Goal: Task Accomplishment & Management: Manage account settings

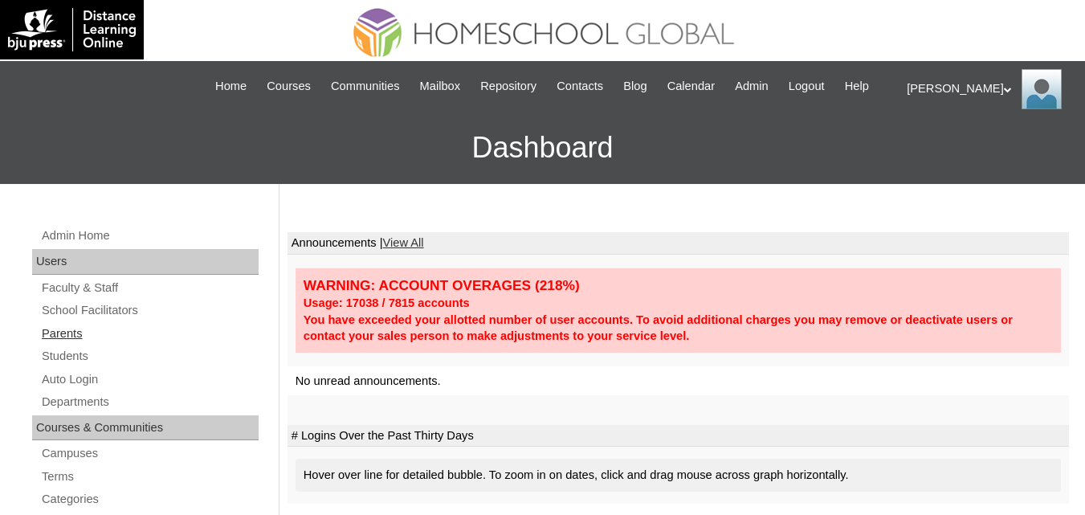
click at [63, 344] on link "Parents" at bounding box center [149, 334] width 218 height 20
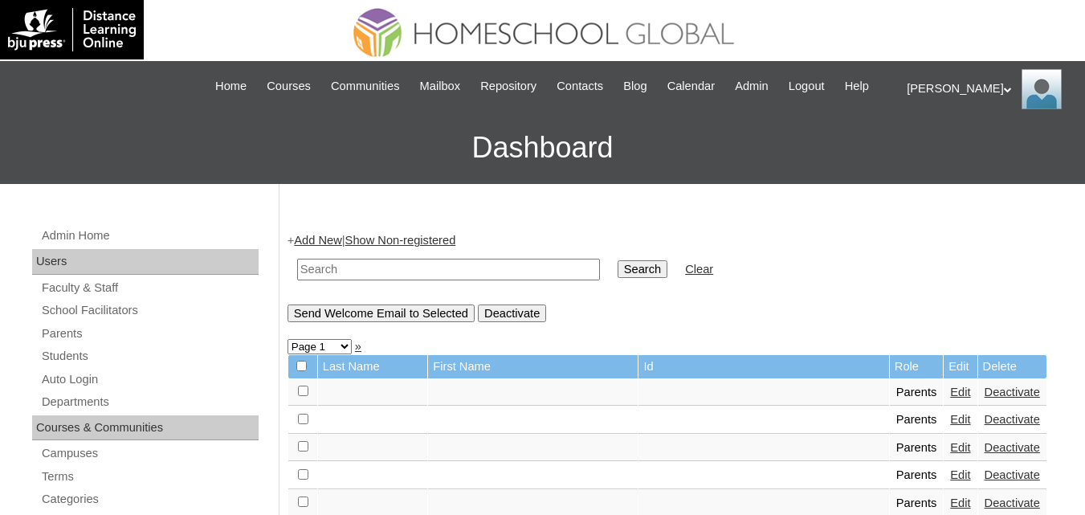
click at [351, 280] on input "text" at bounding box center [448, 269] width 303 height 22
paste input "MHP0223-TECHPH2025"
type input "MHP0223-TECHPH2025"
click at [617, 278] on input "Search" at bounding box center [642, 269] width 50 height 18
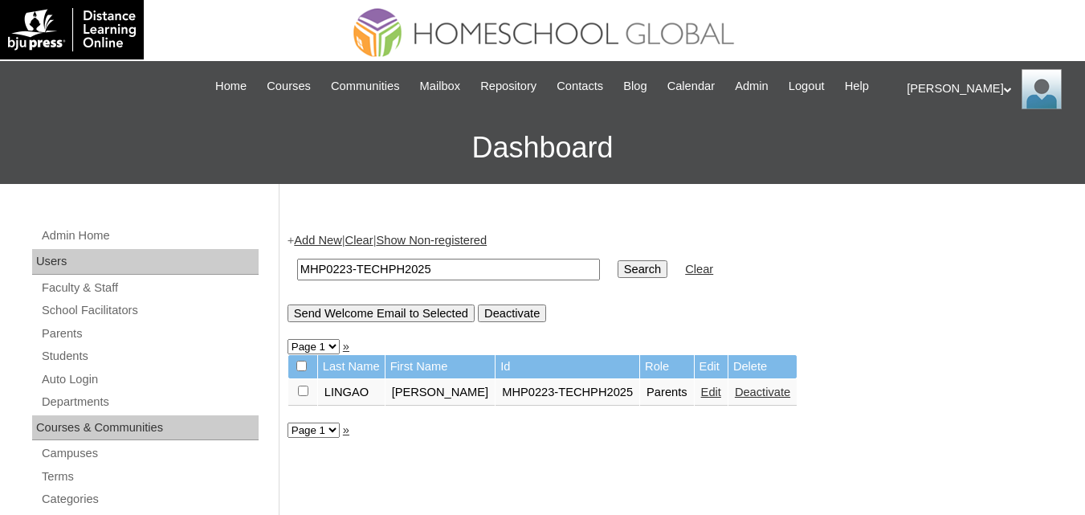
click at [701, 398] on link "Edit" at bounding box center [711, 391] width 20 height 13
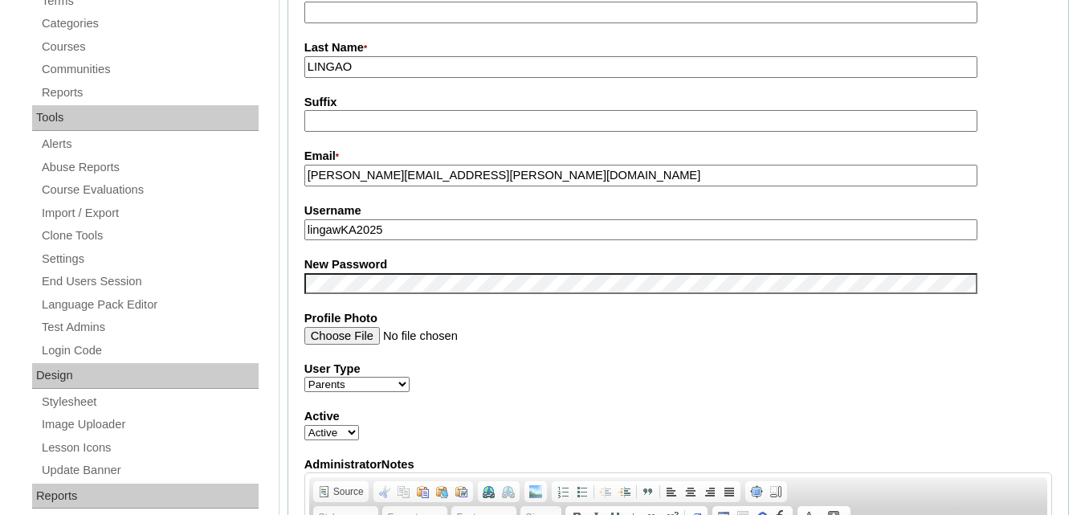
scroll to position [482, 0]
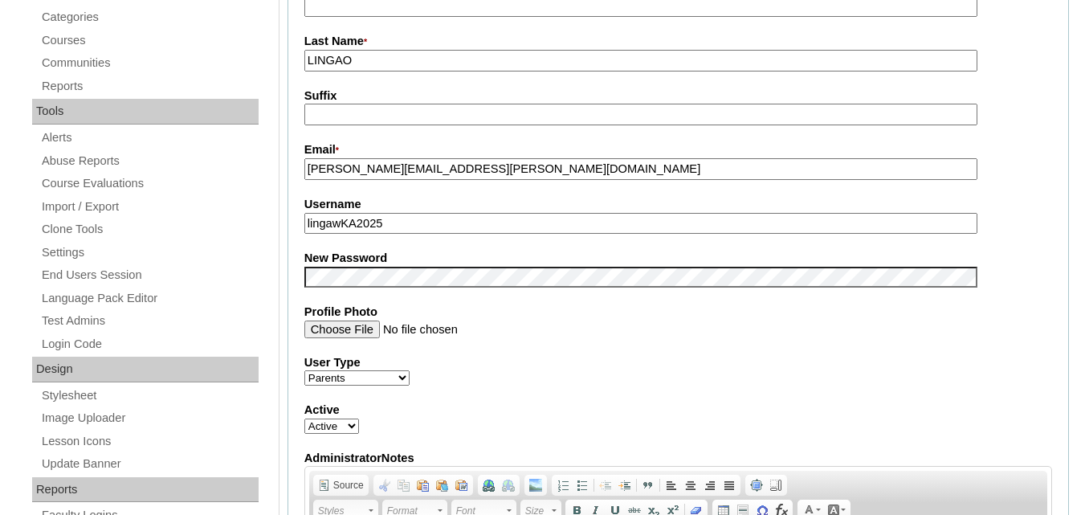
drag, startPoint x: 385, startPoint y: 245, endPoint x: 258, endPoint y: 242, distance: 126.9
paste input "o"
type input "lingaoKA2025"
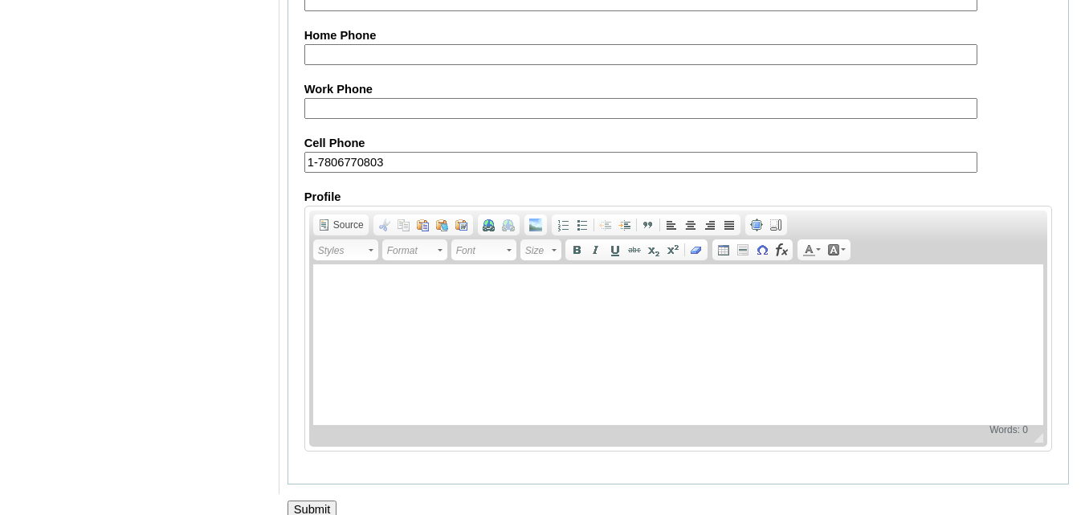
scroll to position [1614, 0]
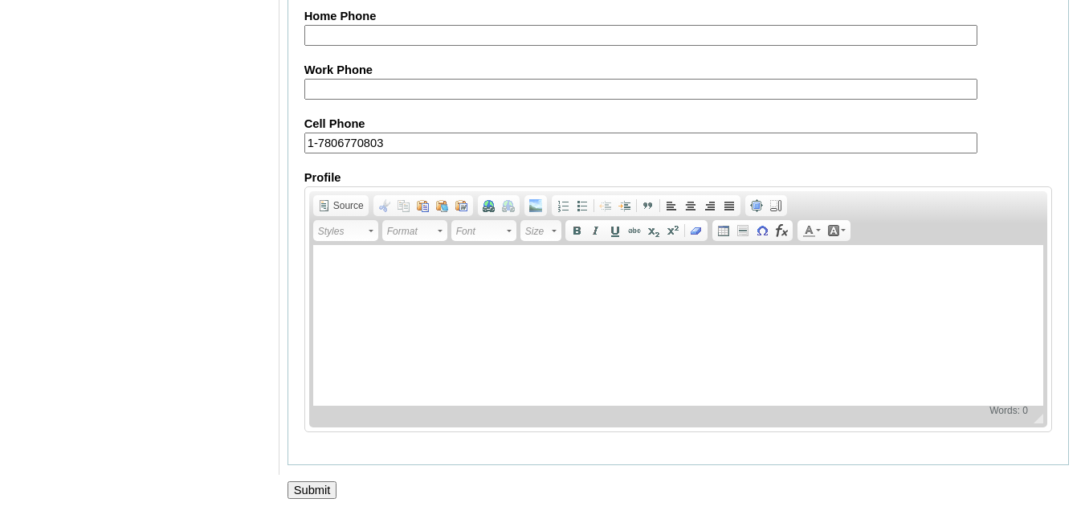
click at [311, 497] on input "Submit" at bounding box center [312, 490] width 50 height 18
click at [309, 489] on input "Submit" at bounding box center [312, 490] width 50 height 18
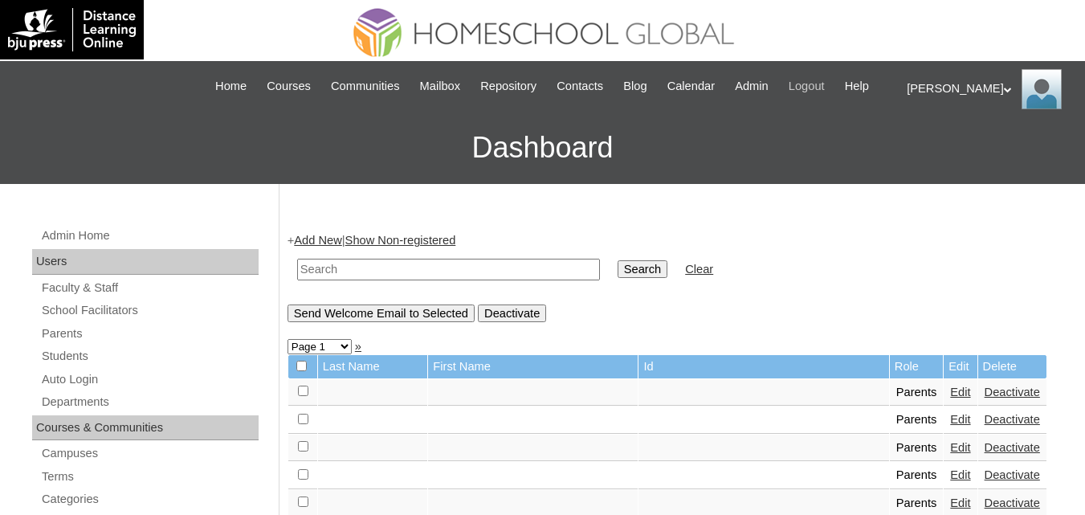
click at [824, 86] on span "Logout" at bounding box center [806, 86] width 36 height 18
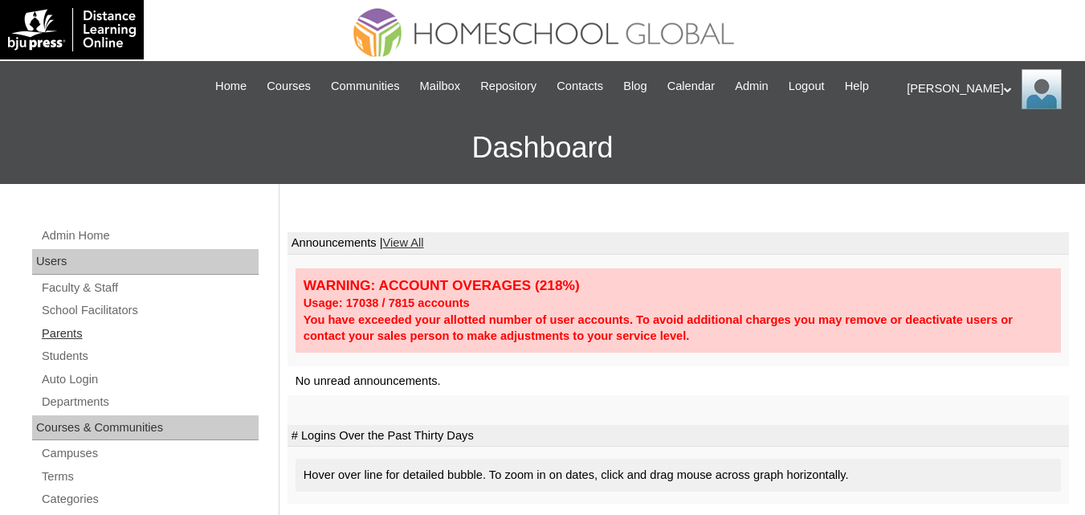
click at [69, 344] on link "Parents" at bounding box center [149, 334] width 218 height 20
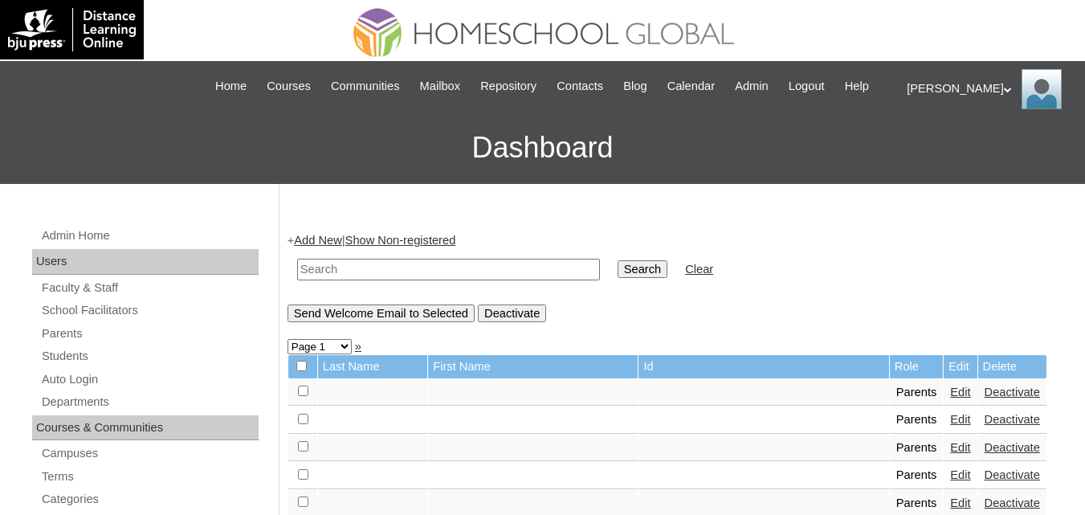
click at [445, 280] on input "text" at bounding box center [448, 269] width 303 height 22
paste input "MHP012827-TECHPH2020"
type input "MHP012827-TECHPH2020"
click at [617, 278] on input "Search" at bounding box center [642, 269] width 50 height 18
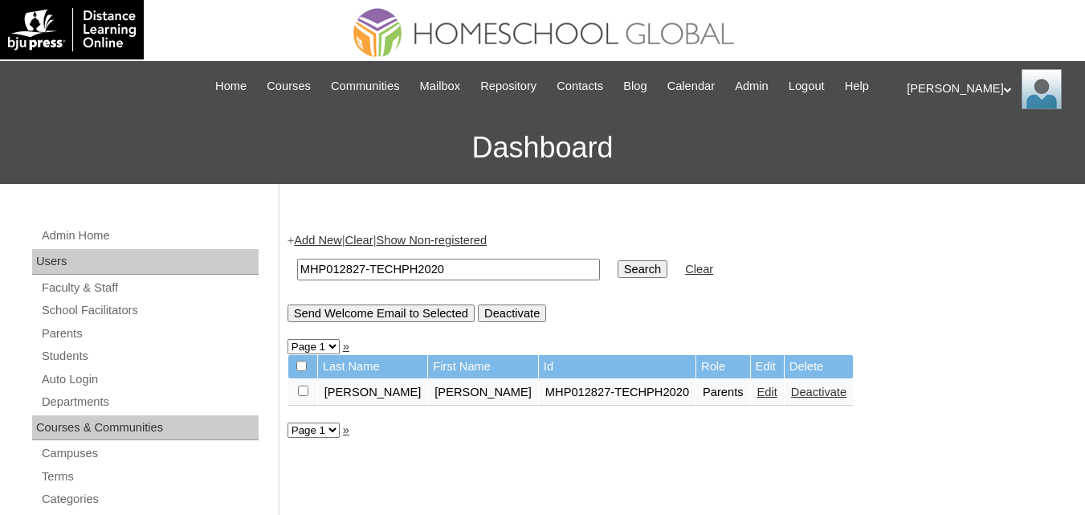
click at [757, 398] on link "Edit" at bounding box center [767, 391] width 20 height 13
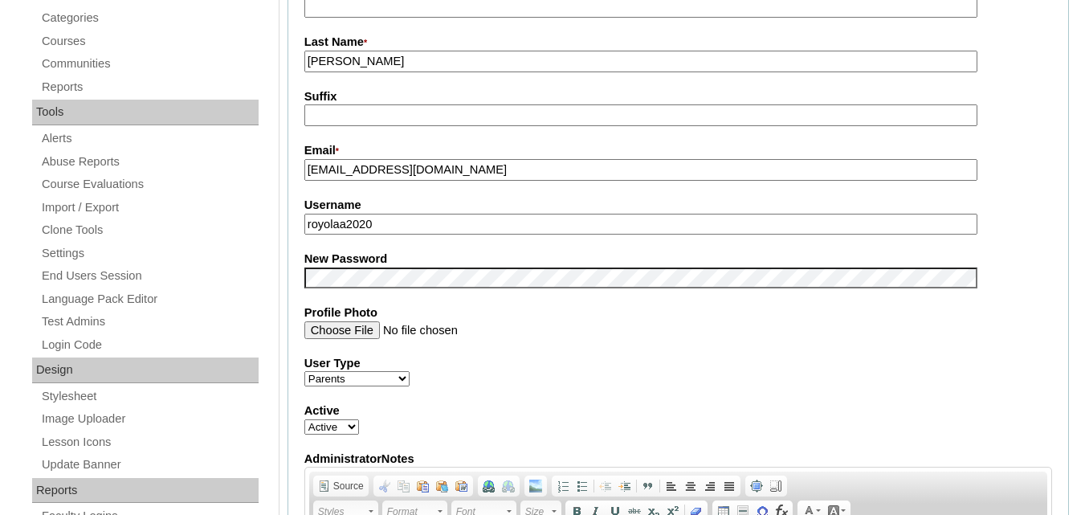
scroll to position [482, 0]
drag, startPoint x: 362, startPoint y: 245, endPoint x: 258, endPoint y: 246, distance: 104.4
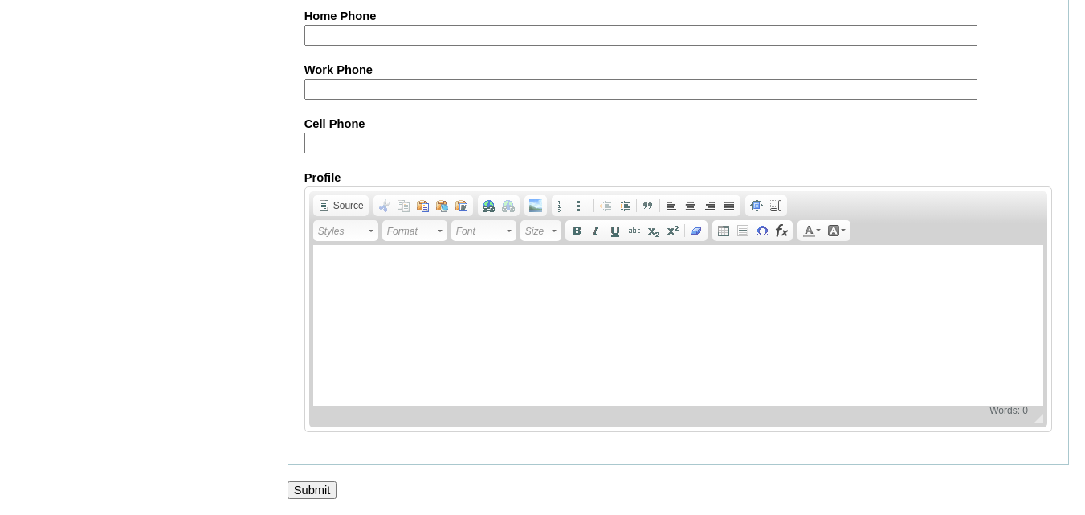
scroll to position [1614, 0]
click at [316, 482] on input "Submit" at bounding box center [312, 490] width 50 height 18
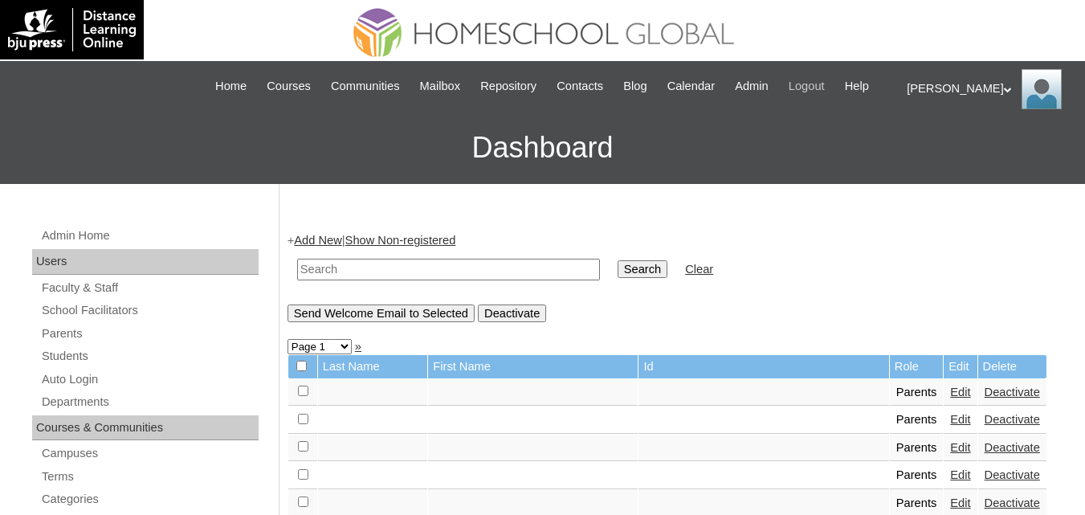
click at [824, 90] on span "Logout" at bounding box center [806, 86] width 36 height 18
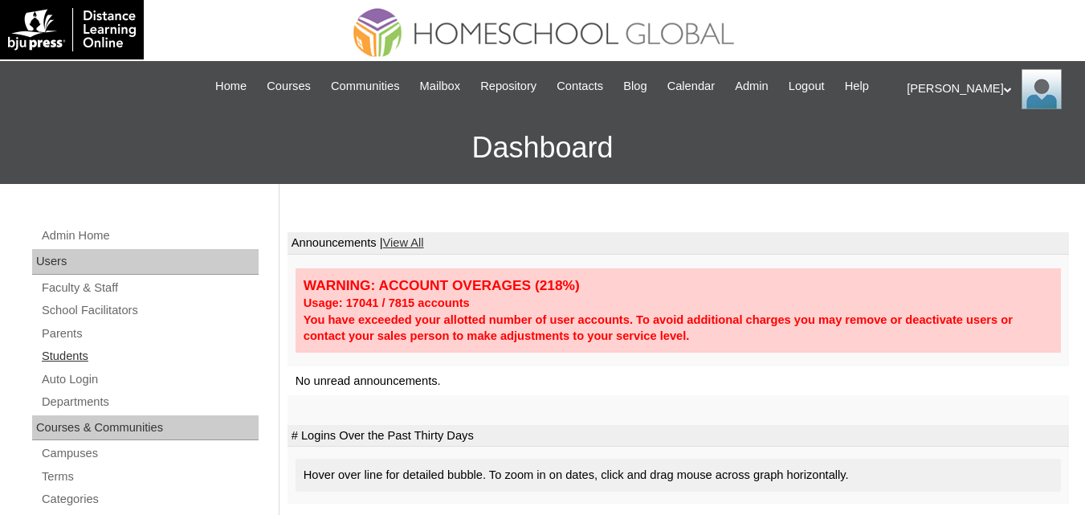
click at [63, 366] on link "Students" at bounding box center [149, 356] width 218 height 20
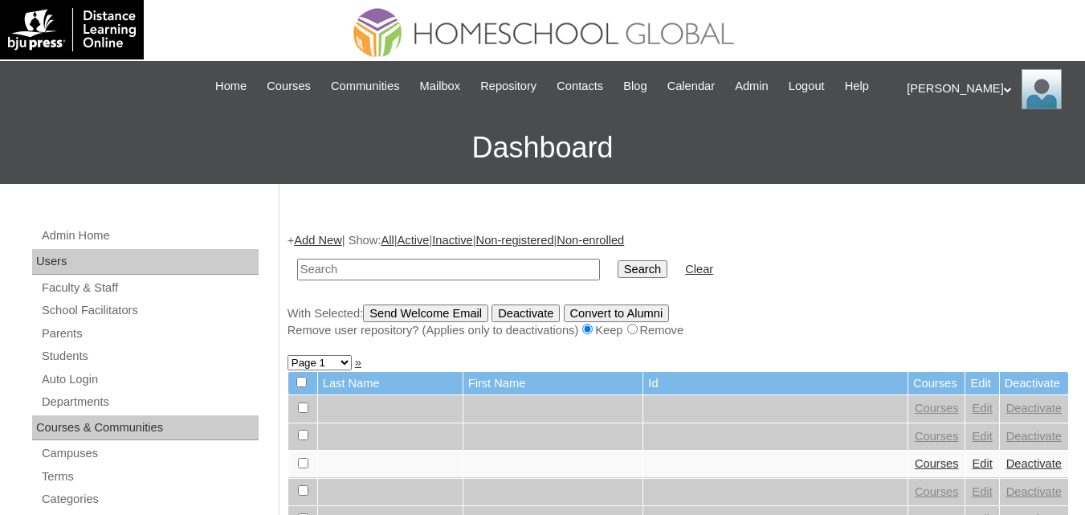
click at [373, 280] on input "text" at bounding box center [448, 269] width 303 height 22
type input "Christian Bliss"
click at [617, 278] on input "Search" at bounding box center [642, 269] width 50 height 18
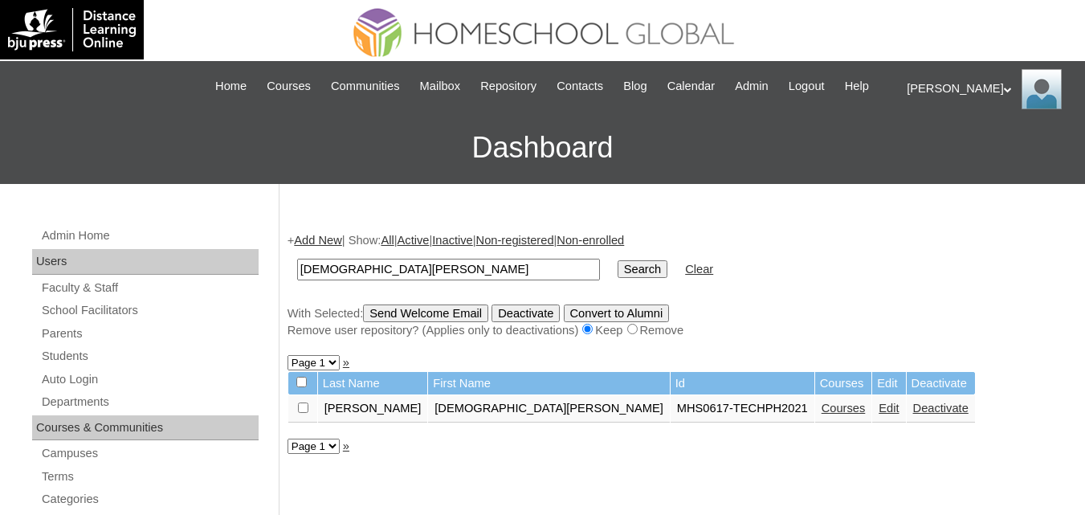
click at [821, 414] on link "Courses" at bounding box center [843, 407] width 44 height 13
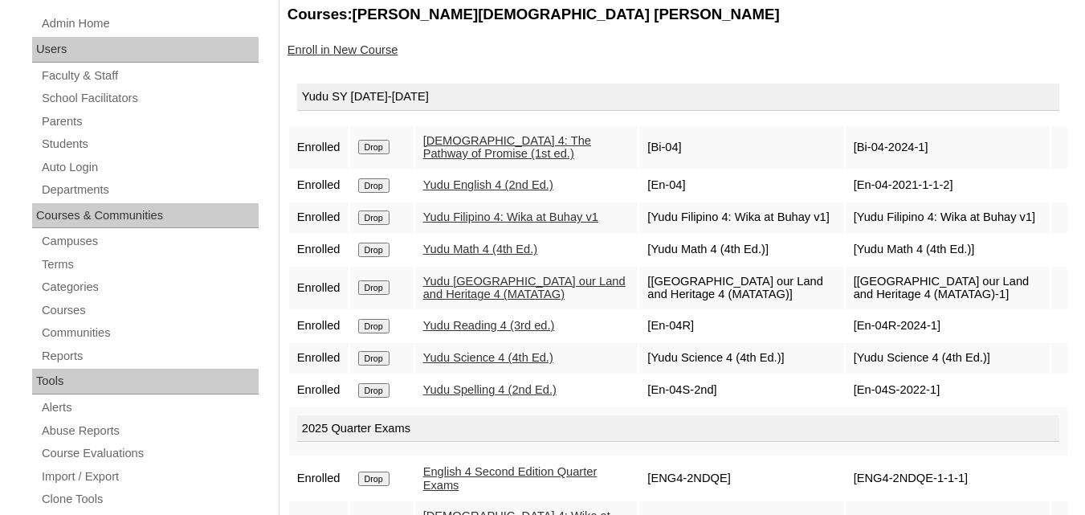
scroll to position [241, 0]
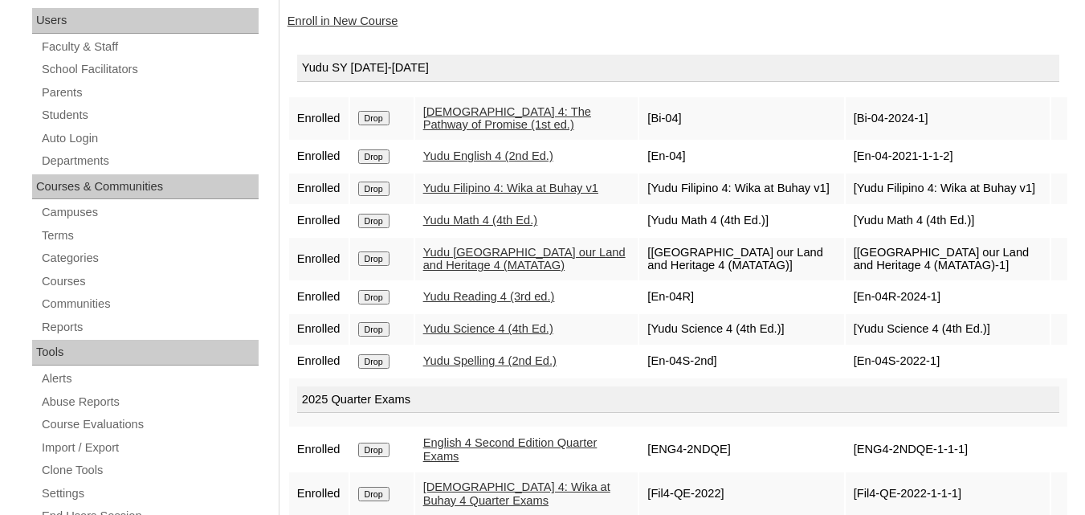
click at [339, 27] on link "Enroll in New Course" at bounding box center [342, 20] width 111 height 13
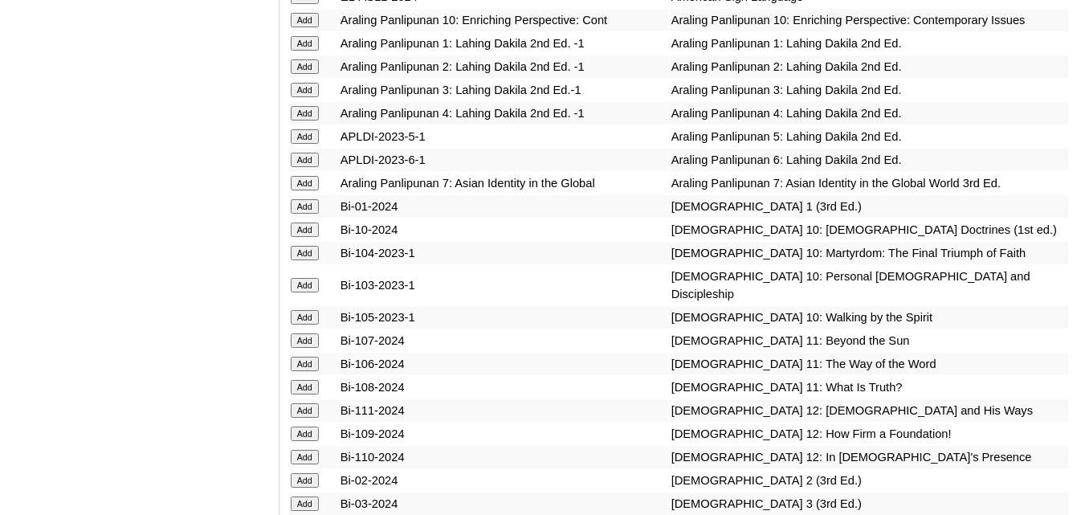
scroll to position [4175, 0]
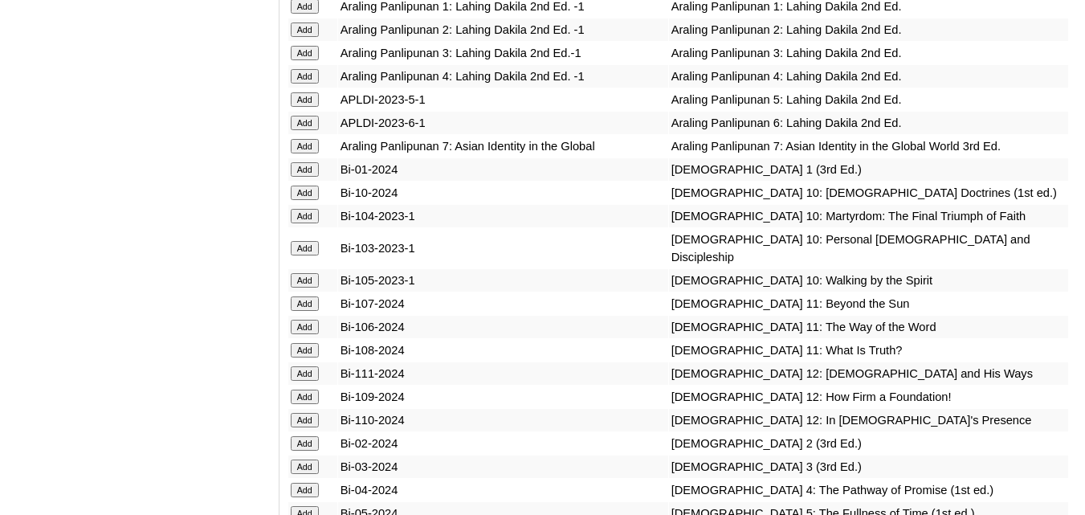
click at [307, 83] on input "Add" at bounding box center [305, 76] width 28 height 14
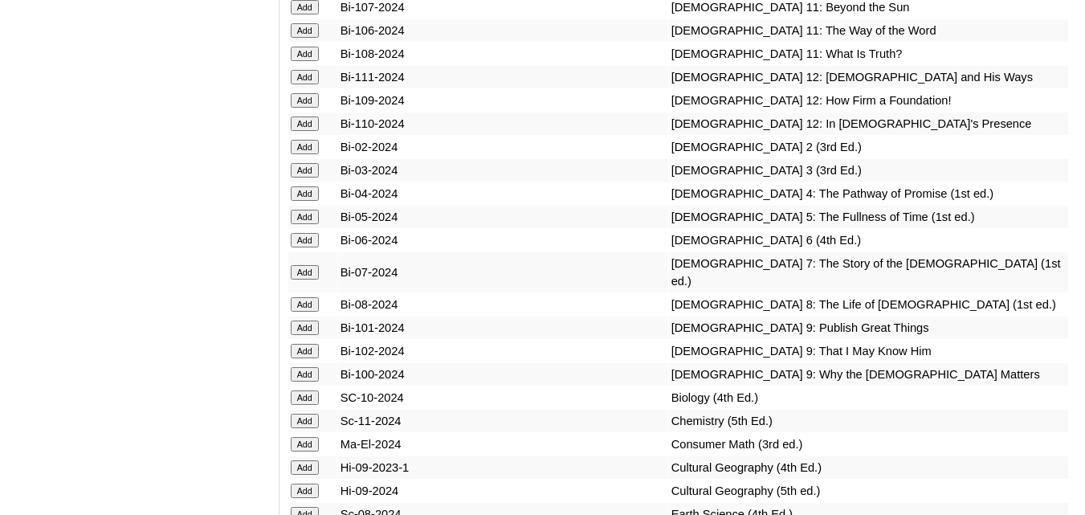
scroll to position [4496, 0]
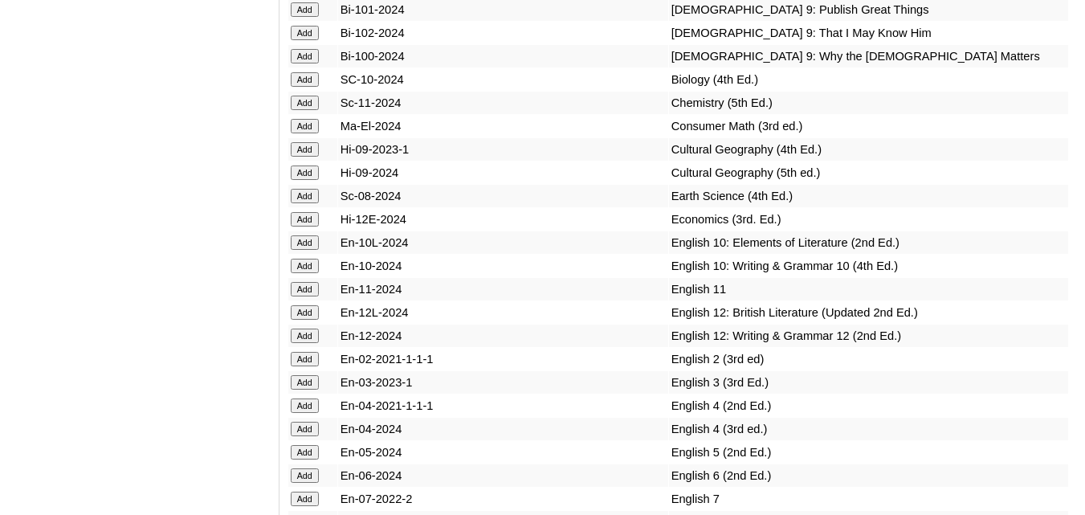
scroll to position [4817, 0]
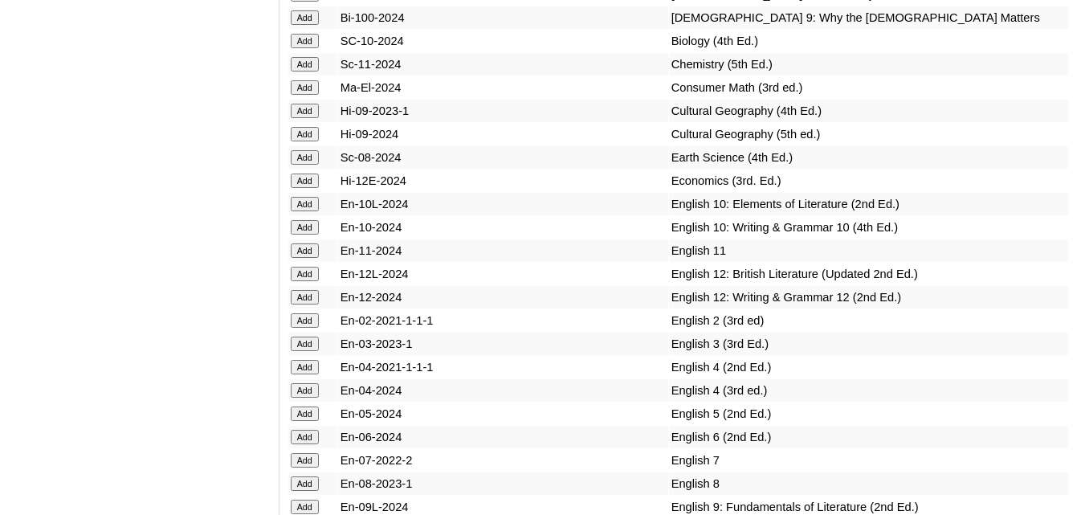
scroll to position [4897, 0]
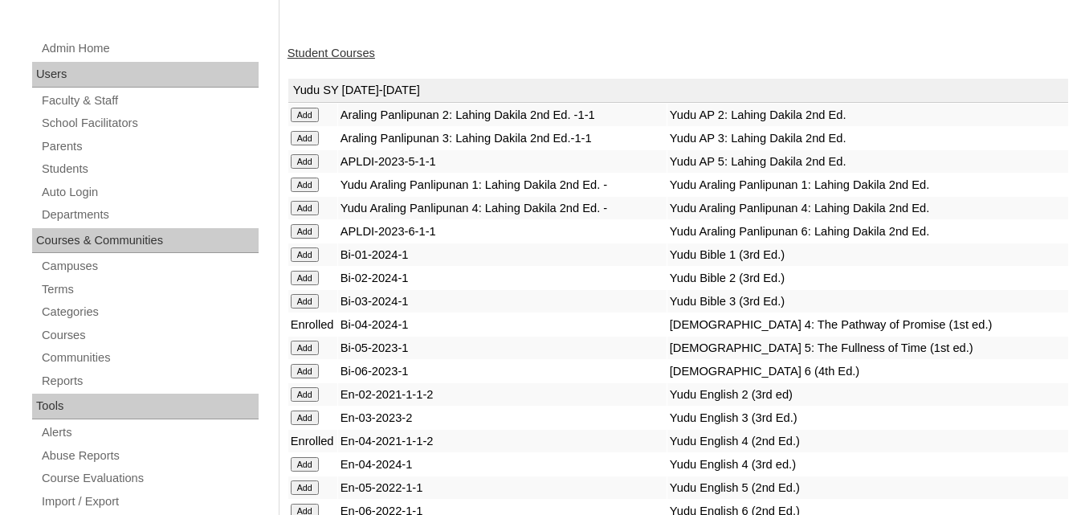
scroll to position [401, 0]
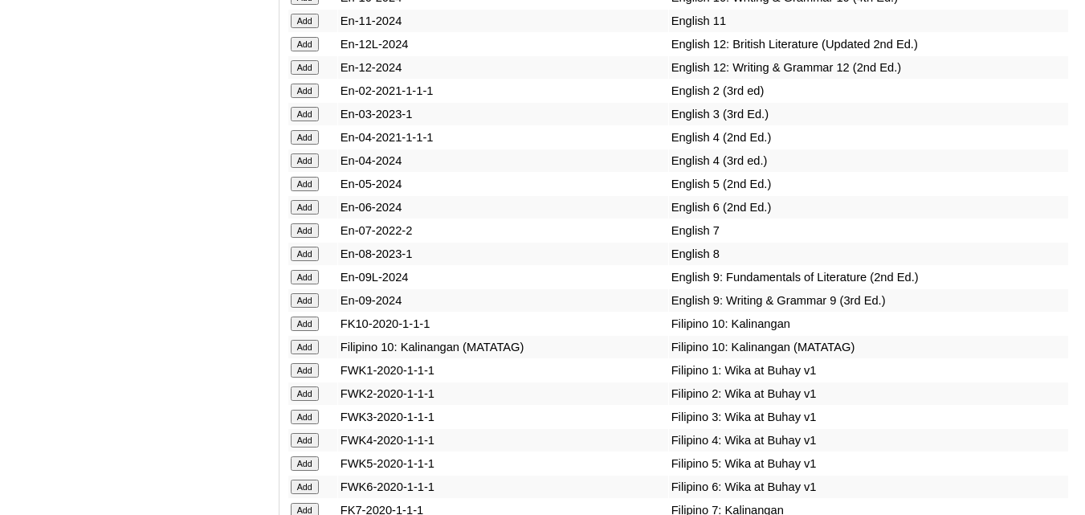
scroll to position [5058, 0]
click at [303, 144] on input "Add" at bounding box center [305, 136] width 28 height 14
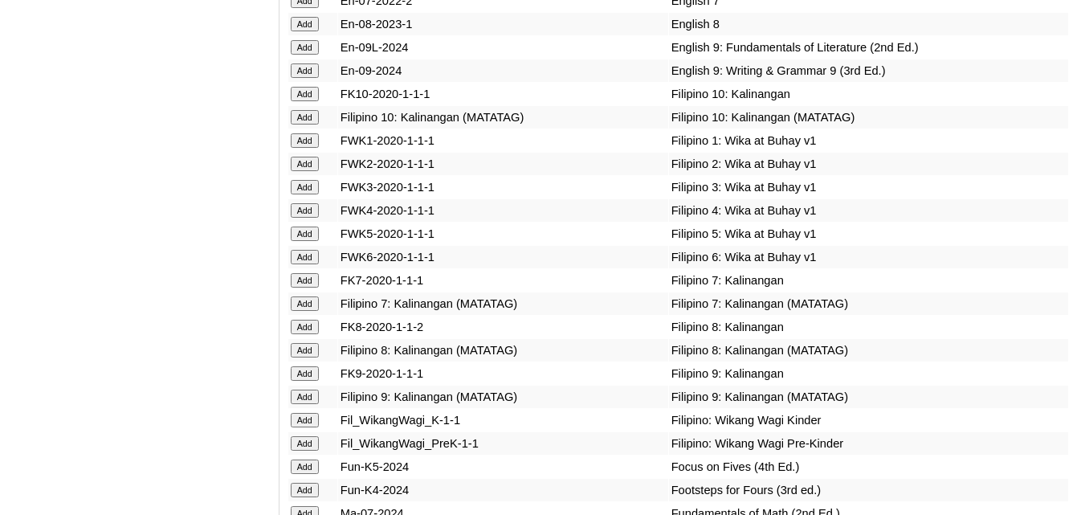
scroll to position [5298, 0]
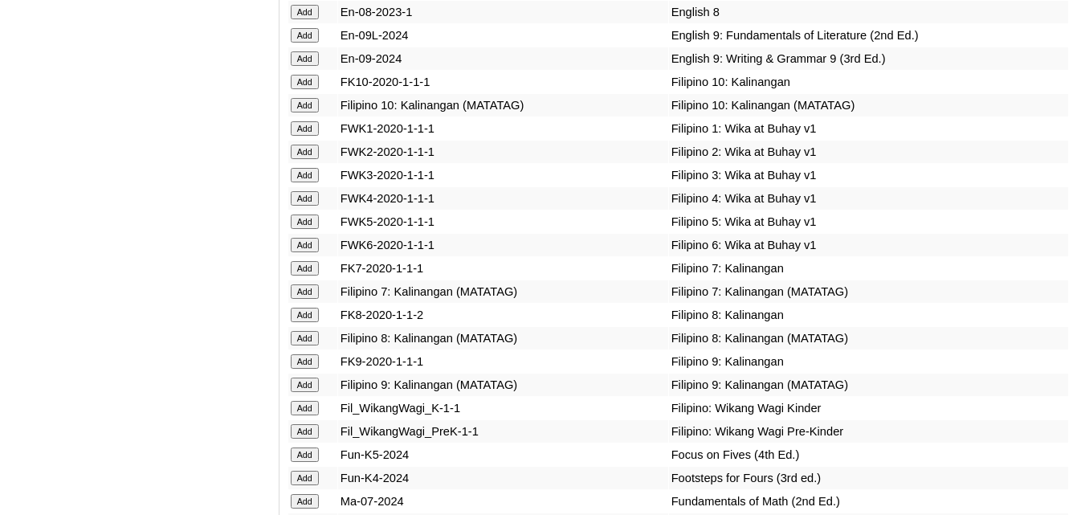
click at [304, 206] on input "Add" at bounding box center [305, 198] width 28 height 14
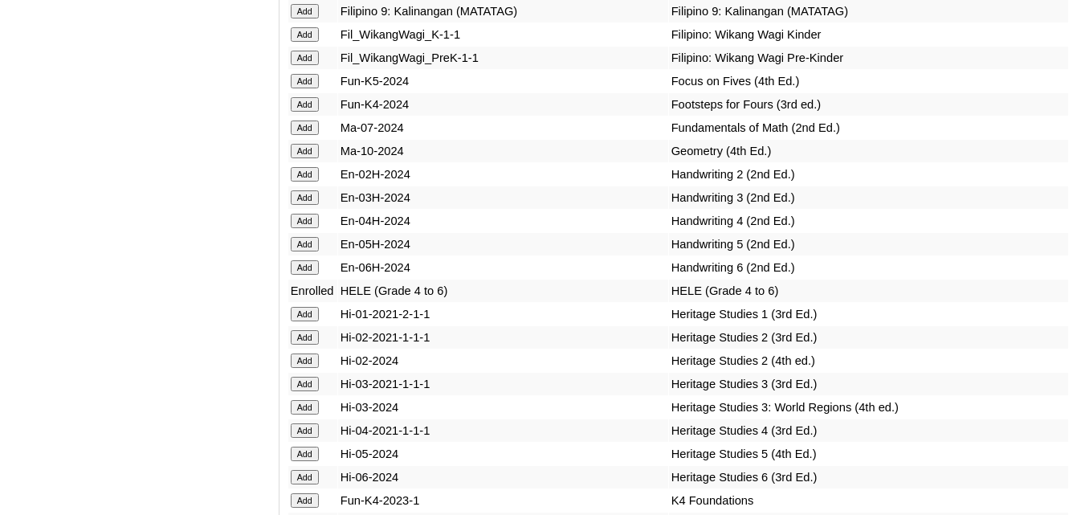
scroll to position [5700, 0]
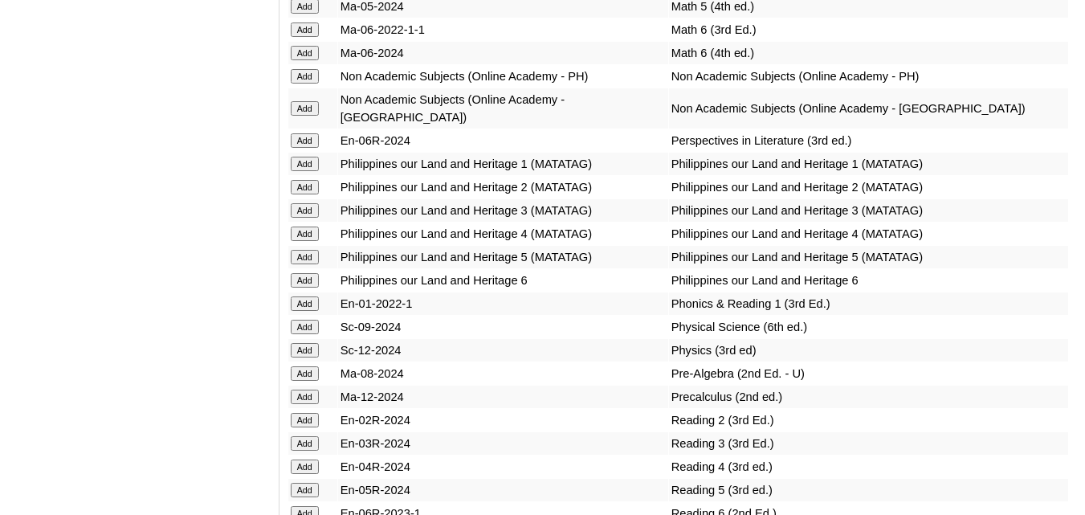
scroll to position [6422, 0]
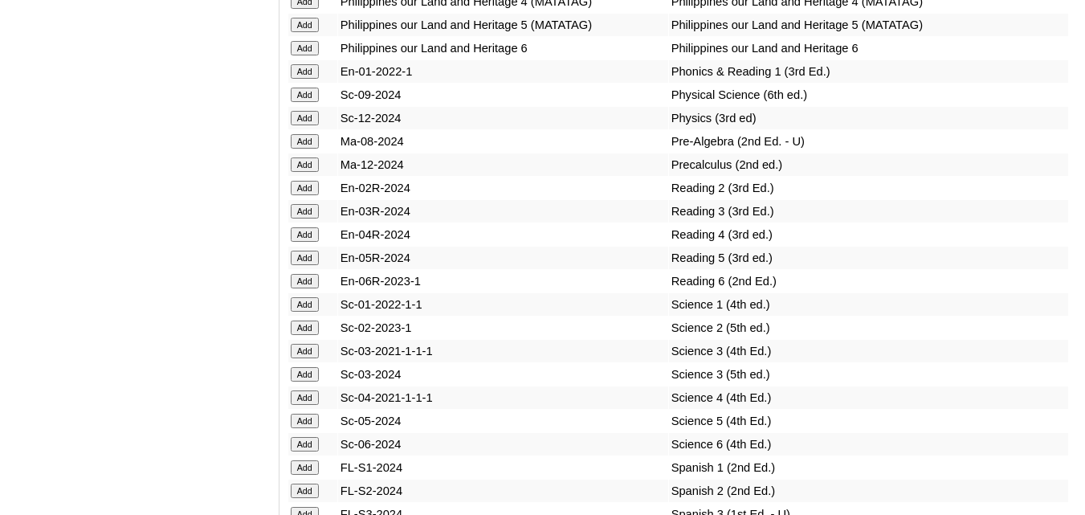
scroll to position [6663, 0]
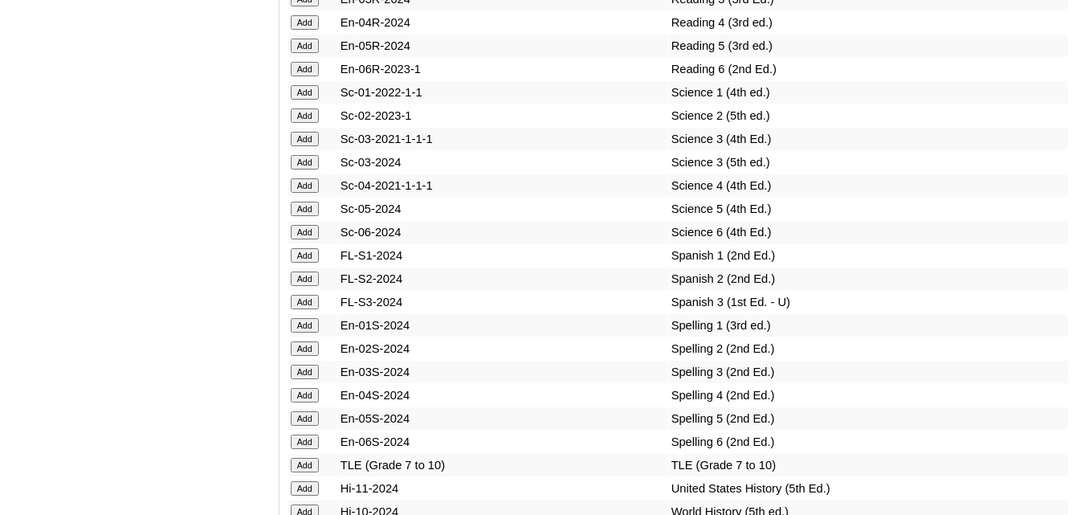
scroll to position [6904, 0]
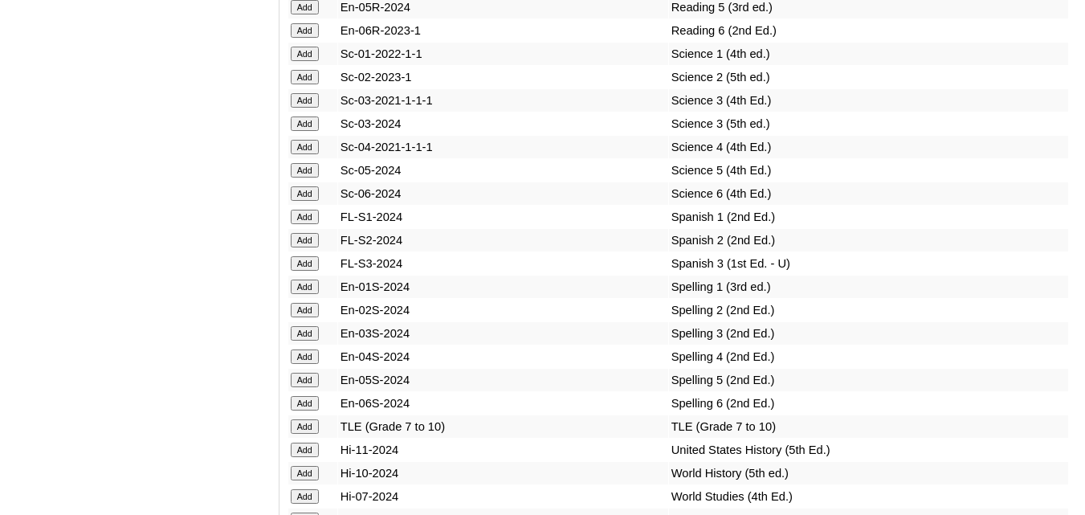
click at [297, 154] on input "Add" at bounding box center [305, 147] width 28 height 14
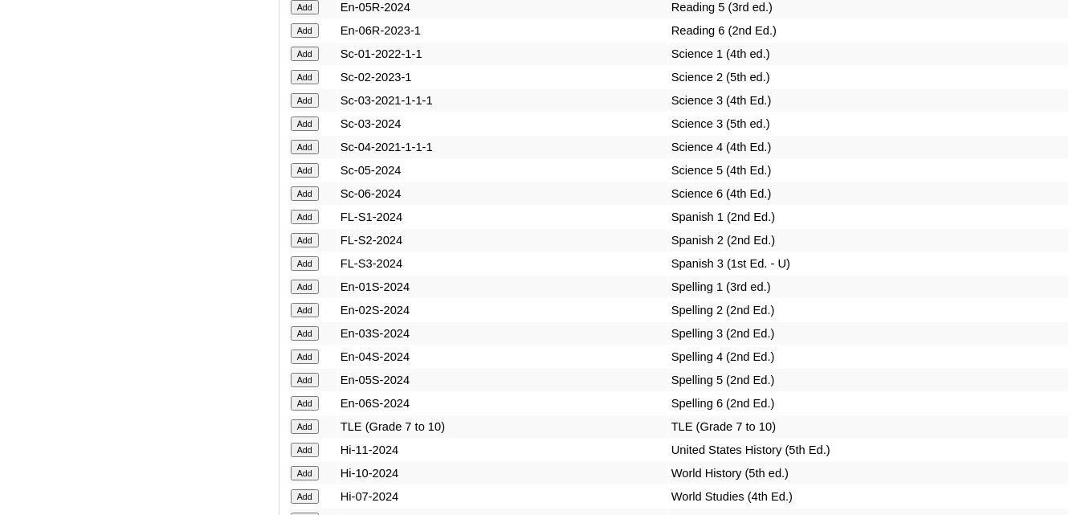
click at [297, 154] on input "Add" at bounding box center [305, 147] width 28 height 14
click at [307, 364] on input "Add" at bounding box center [305, 356] width 28 height 14
click at [306, 364] on input "Add" at bounding box center [305, 356] width 28 height 14
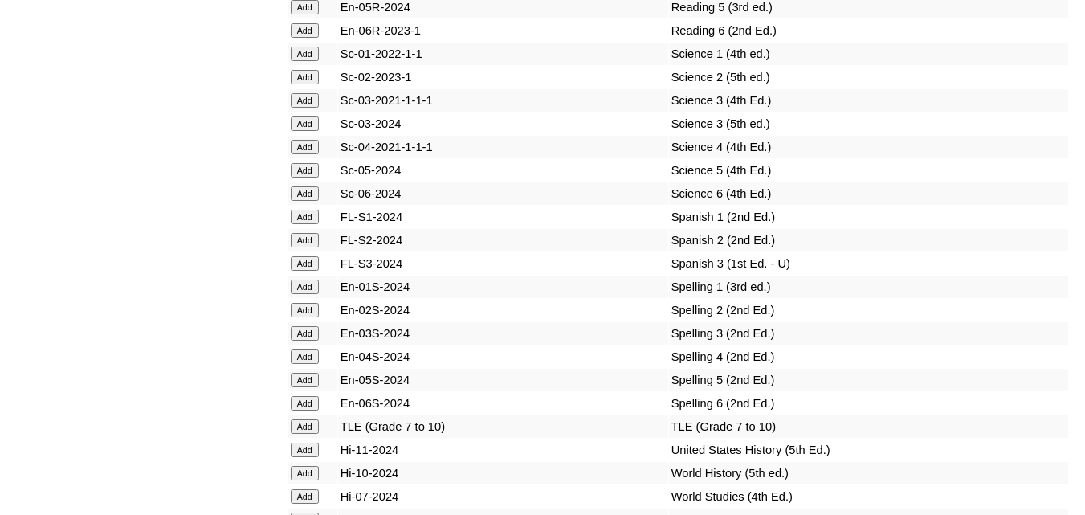
click at [303, 364] on input "Add" at bounding box center [305, 356] width 28 height 14
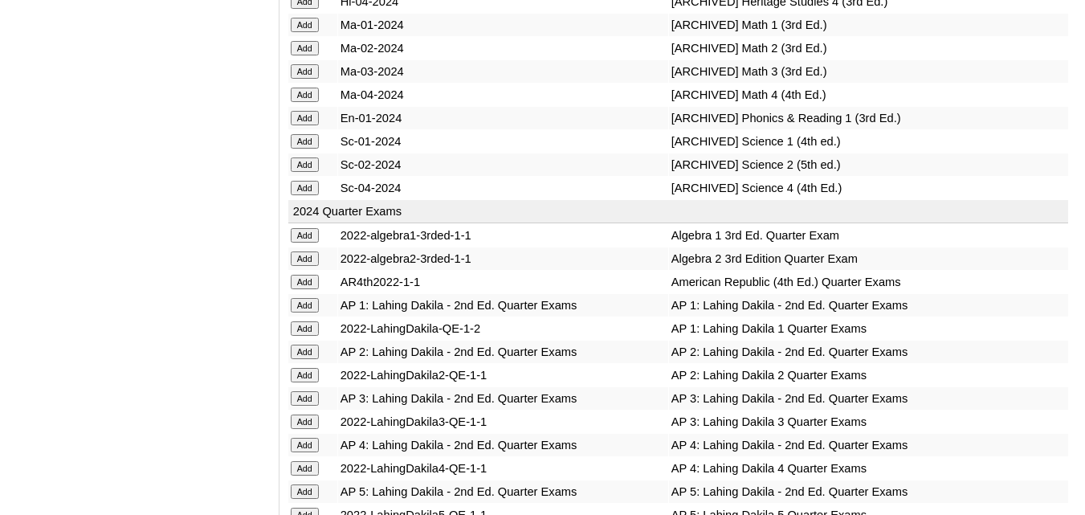
scroll to position [7546, 0]
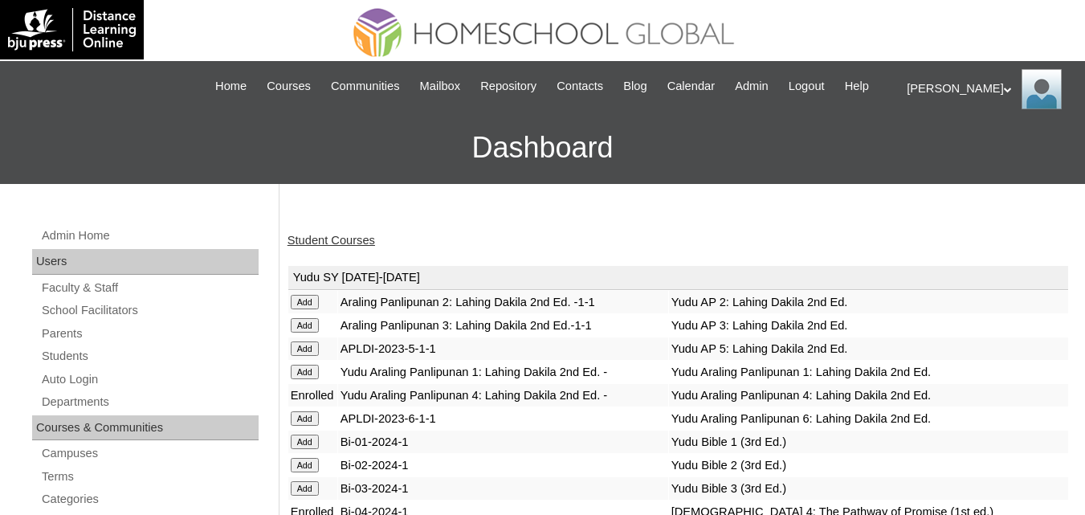
click at [347, 246] on link "Student Courses" at bounding box center [331, 240] width 88 height 13
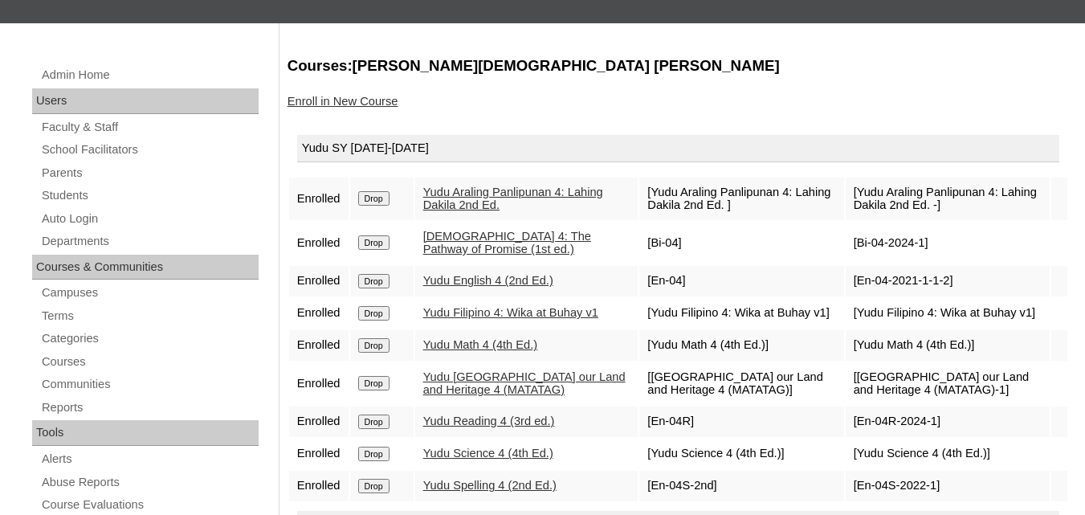
scroll to position [241, 0]
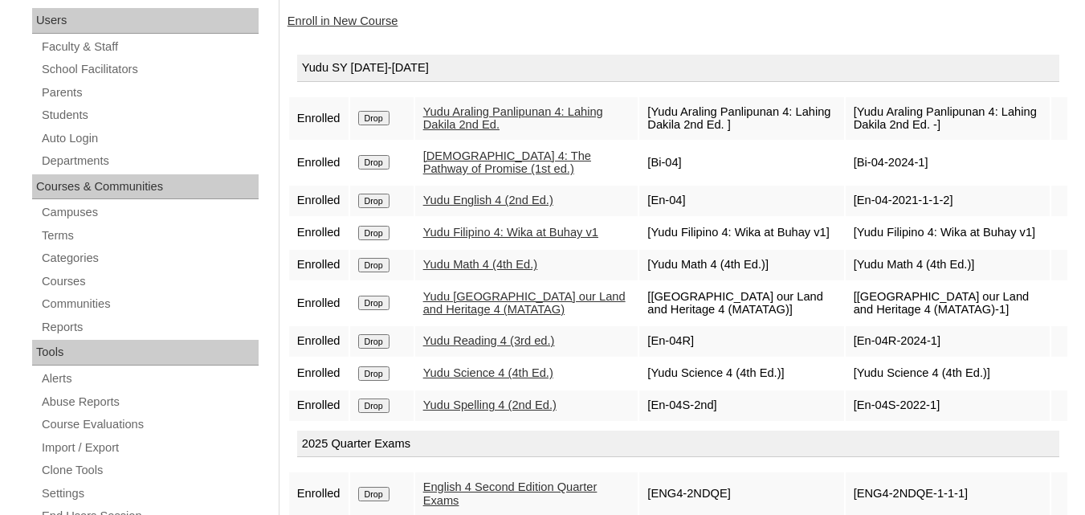
click at [375, 125] on input "Drop" at bounding box center [373, 118] width 31 height 14
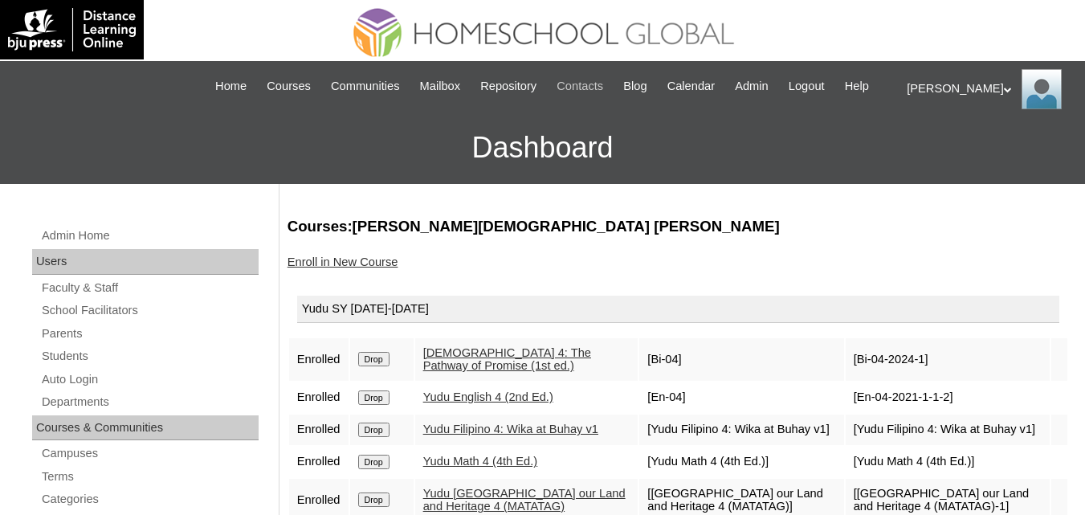
drag, startPoint x: 374, startPoint y: 372, endPoint x: 621, endPoint y: 84, distance: 379.1
click at [374, 366] on input "Drop" at bounding box center [373, 359] width 31 height 14
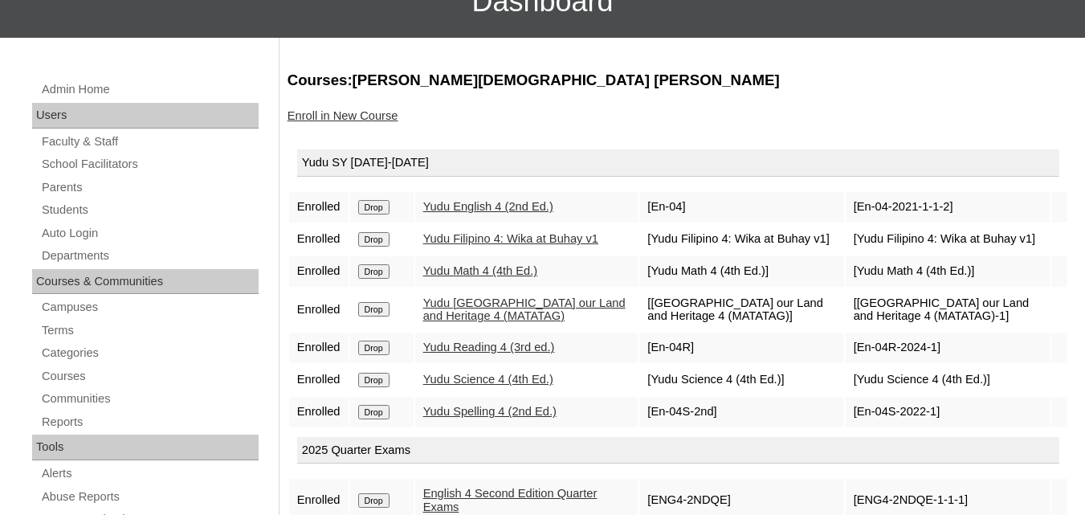
scroll to position [161, 0]
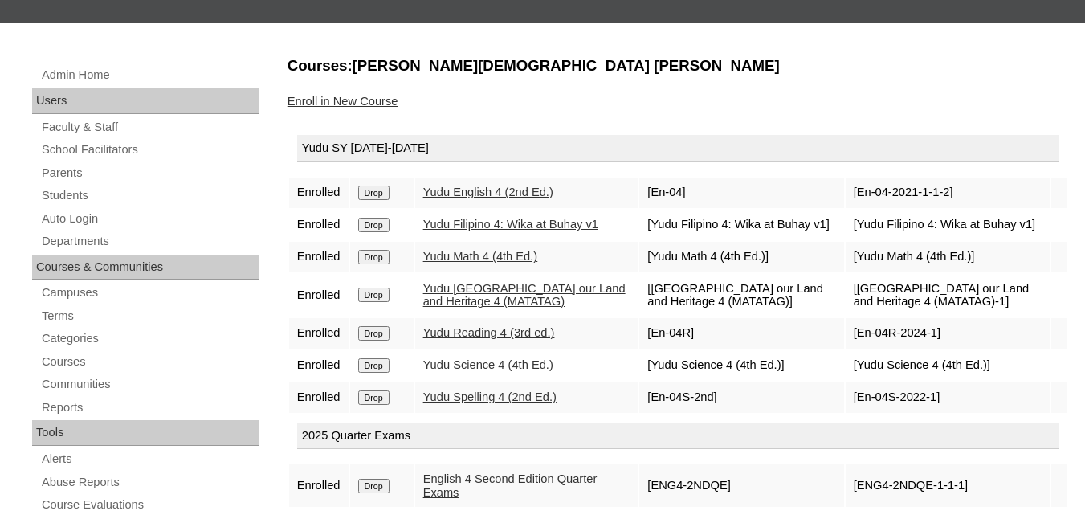
click at [380, 200] on input "Drop" at bounding box center [373, 192] width 31 height 14
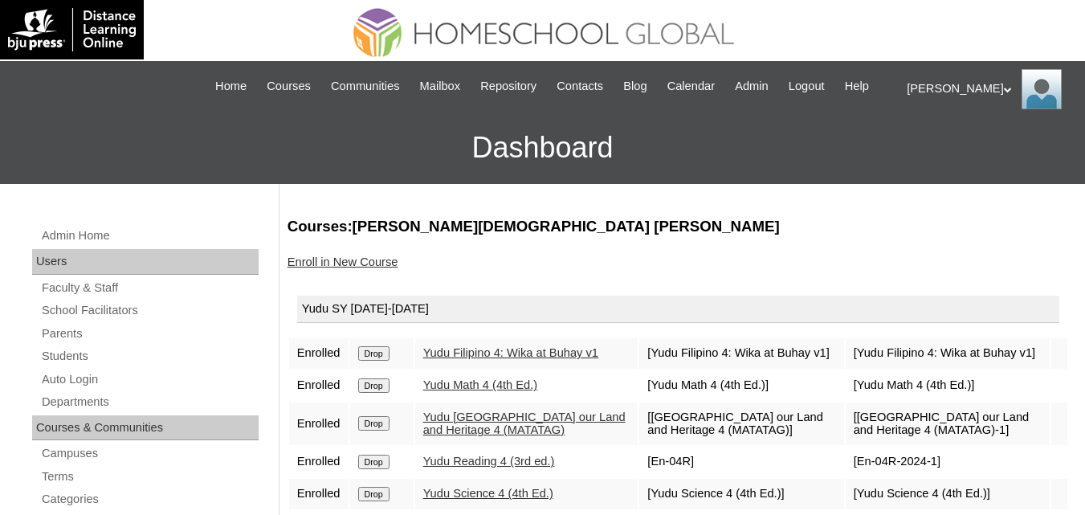
click at [380, 360] on input "Drop" at bounding box center [373, 353] width 31 height 14
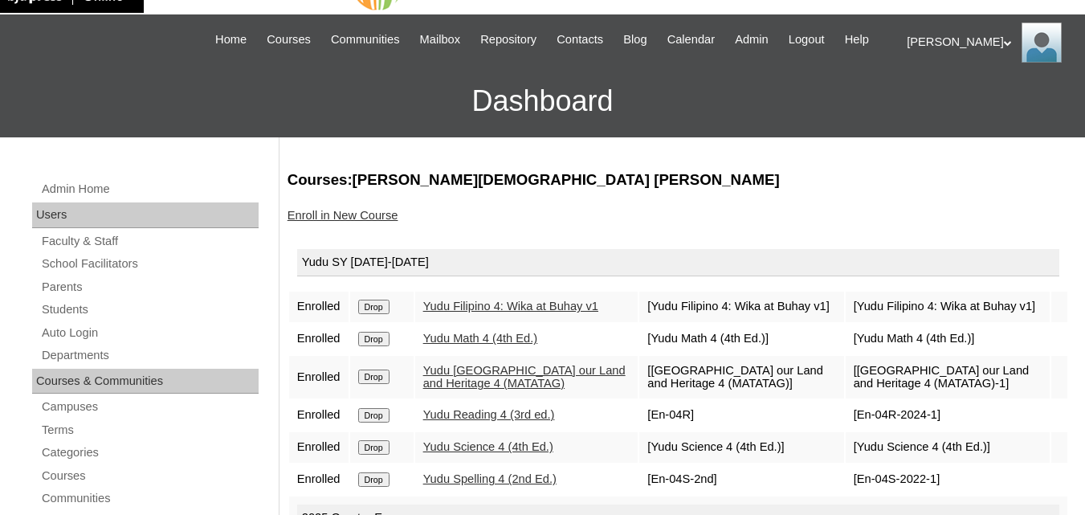
scroll to position [188, 0]
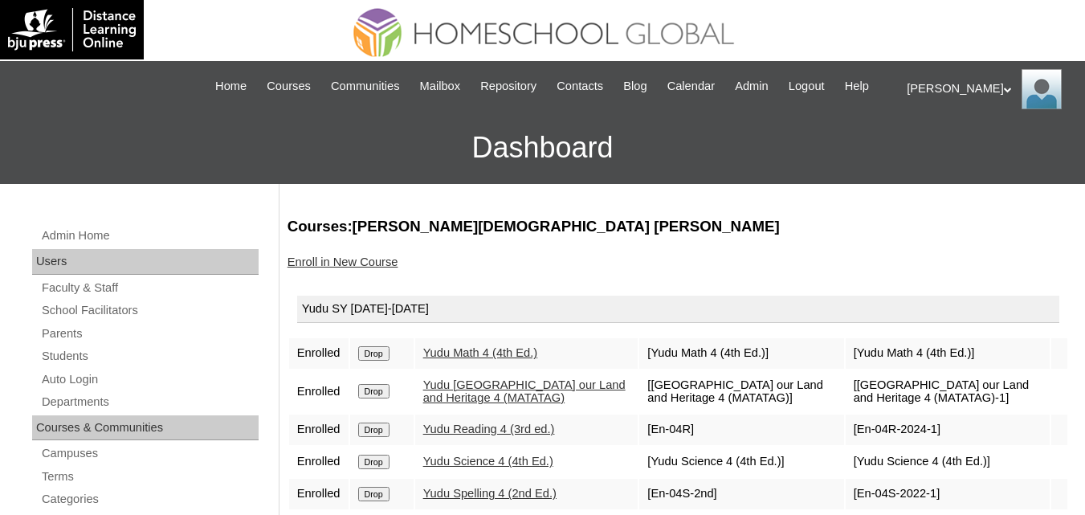
drag, startPoint x: 377, startPoint y: 377, endPoint x: 597, endPoint y: 75, distance: 374.0
click at [378, 360] on input "Drop" at bounding box center [373, 353] width 31 height 14
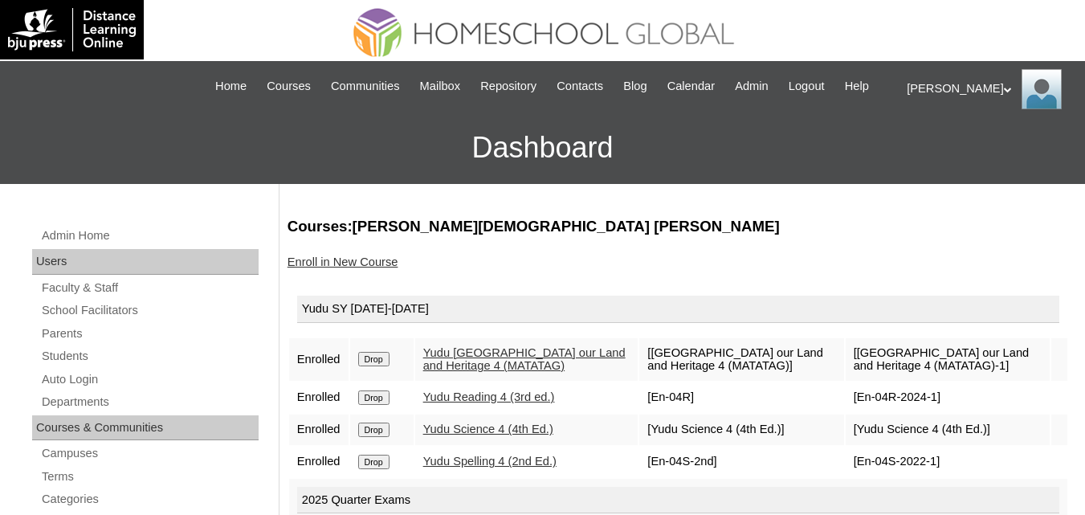
click at [374, 366] on input "Drop" at bounding box center [373, 359] width 31 height 14
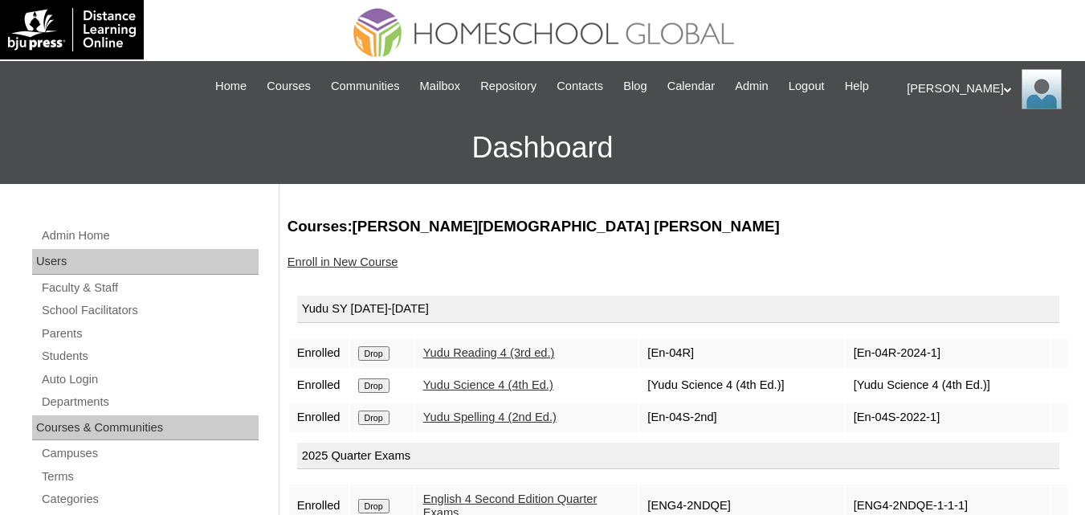
click at [375, 360] on input "Drop" at bounding box center [373, 353] width 31 height 14
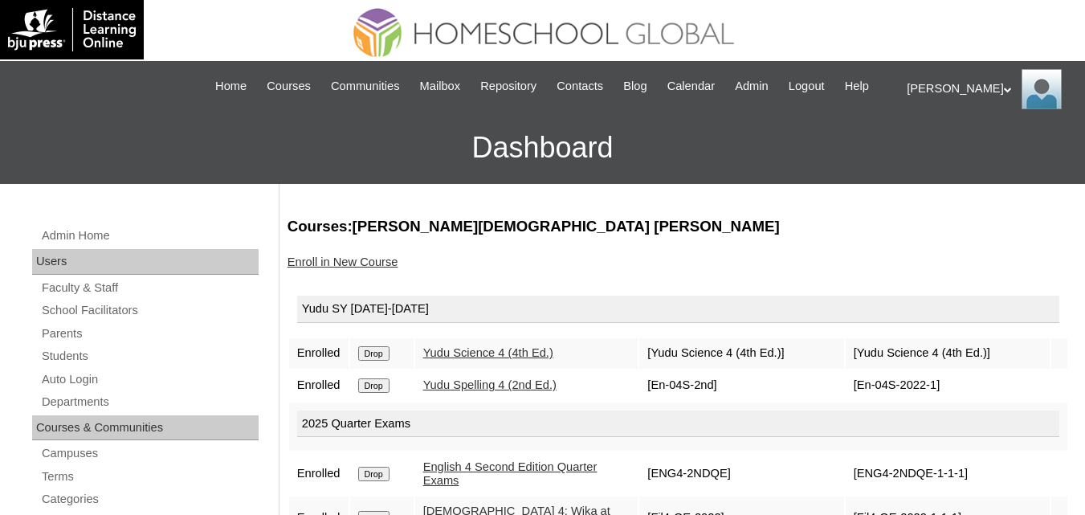
click at [383, 360] on input "Drop" at bounding box center [373, 353] width 31 height 14
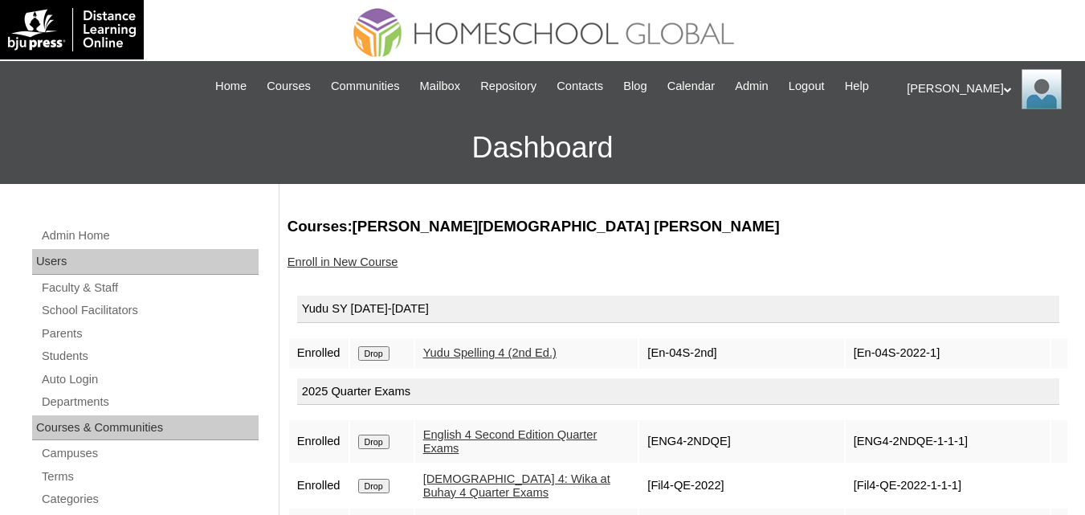
click at [377, 360] on input "Drop" at bounding box center [373, 353] width 31 height 14
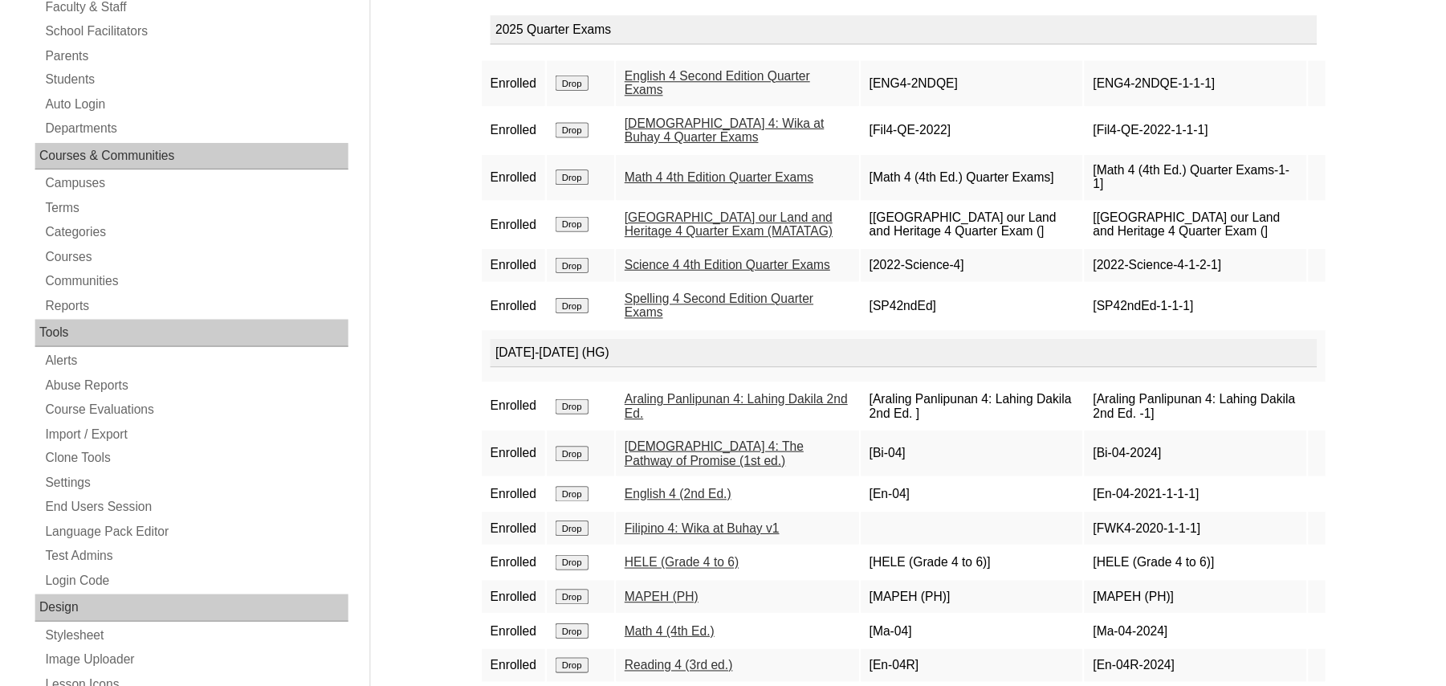
scroll to position [281, 0]
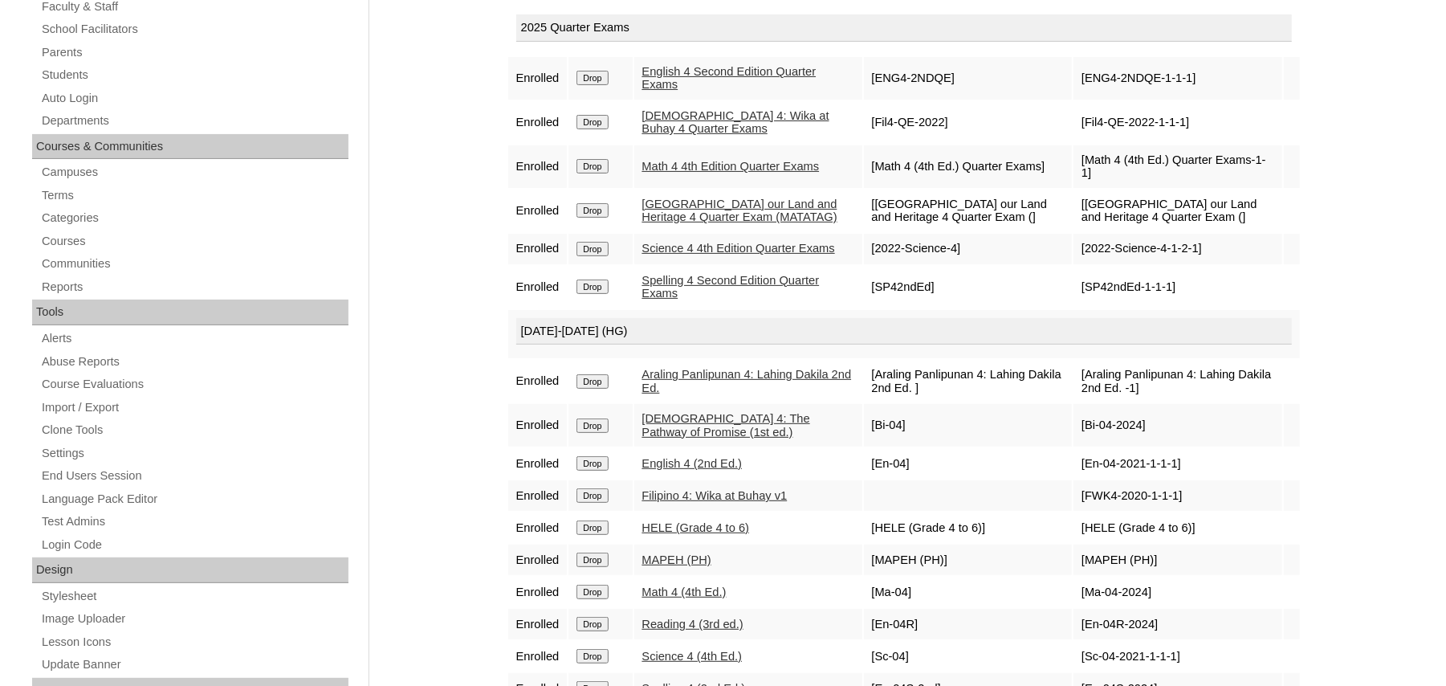
drag, startPoint x: 1339, startPoint y: 10, endPoint x: 493, endPoint y: 254, distance: 880.6
click at [450, 254] on div "Admin Home Users Faculty & Staff School Facilitators Parents Students Auto Logi…" at bounding box center [723, 456] width 1446 height 1107
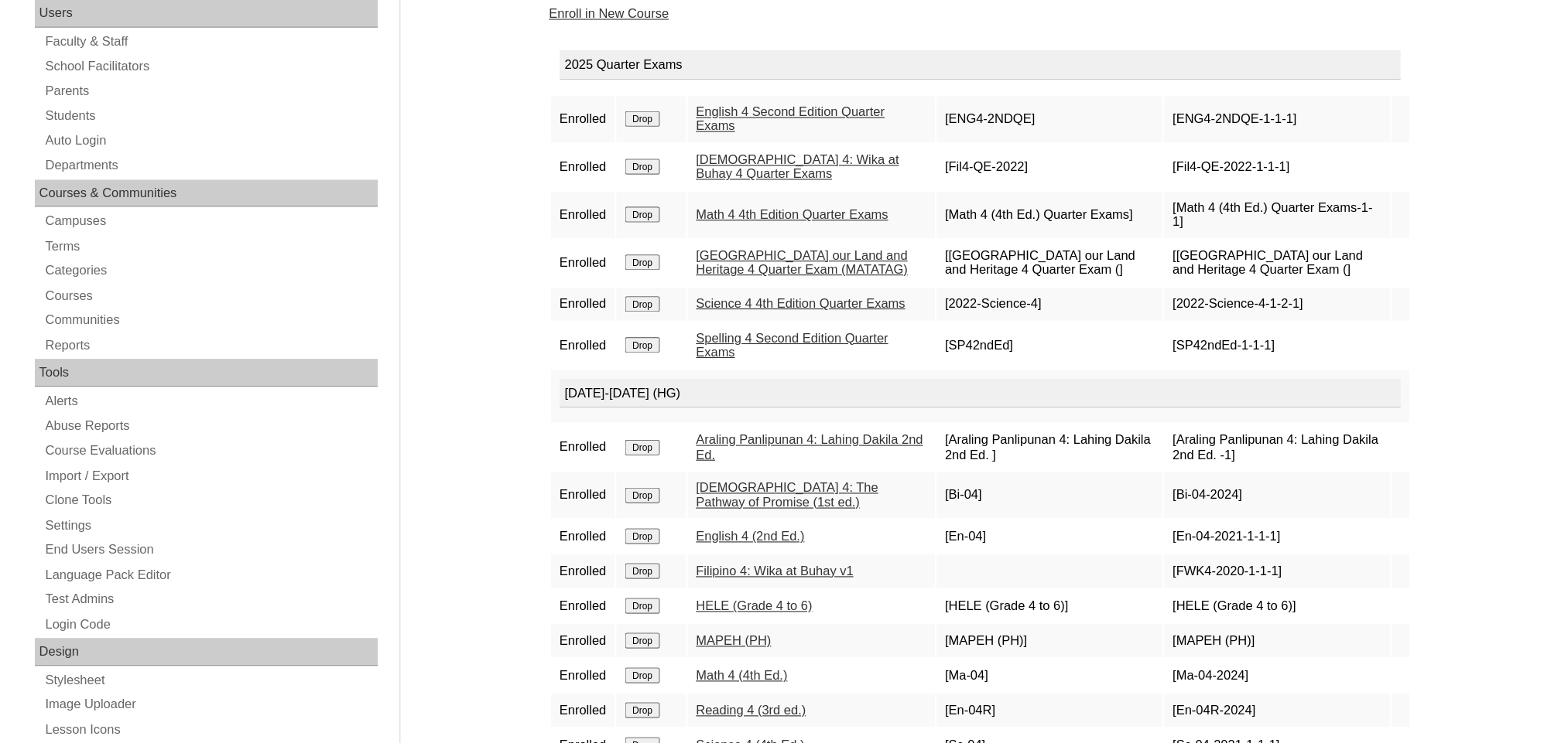
scroll to position [204, 0]
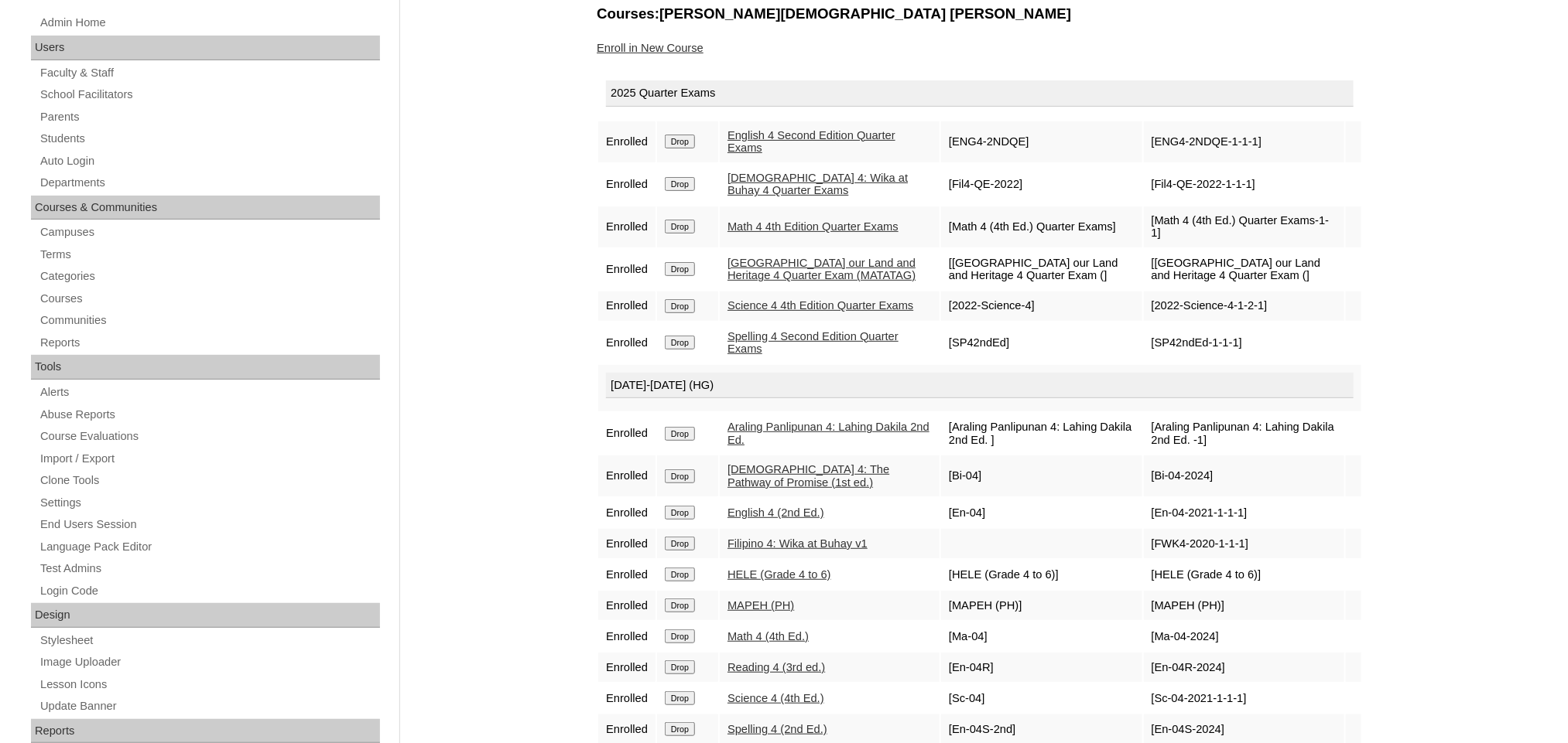
drag, startPoint x: 1389, startPoint y: 1, endPoint x: 469, endPoint y: 446, distance: 1022.0
click at [469, 446] on div "Admin Home Users Faculty & Staff School Facilitators Parents Students Auto Logi…" at bounding box center [784, 506] width 1568 height 1067
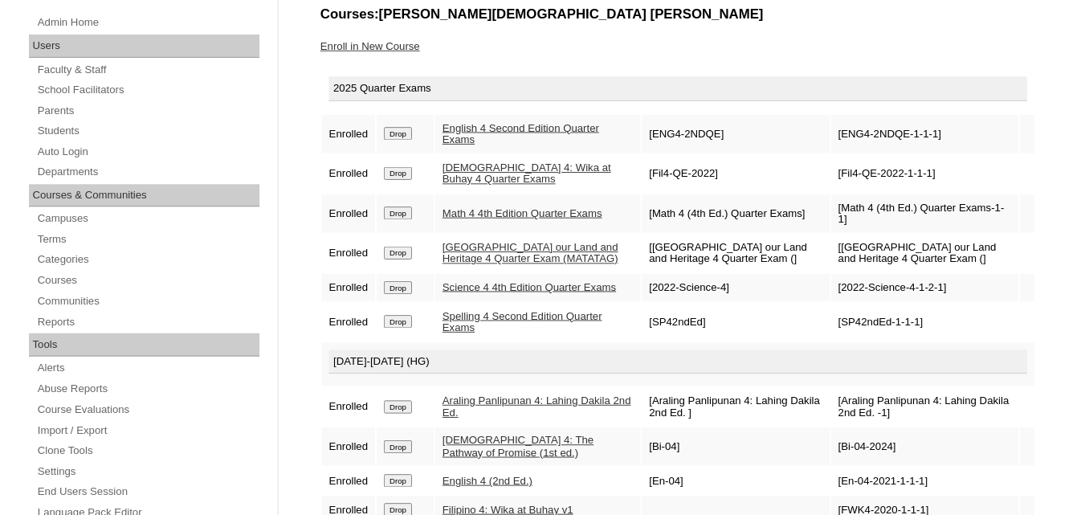
scroll to position [210, 0]
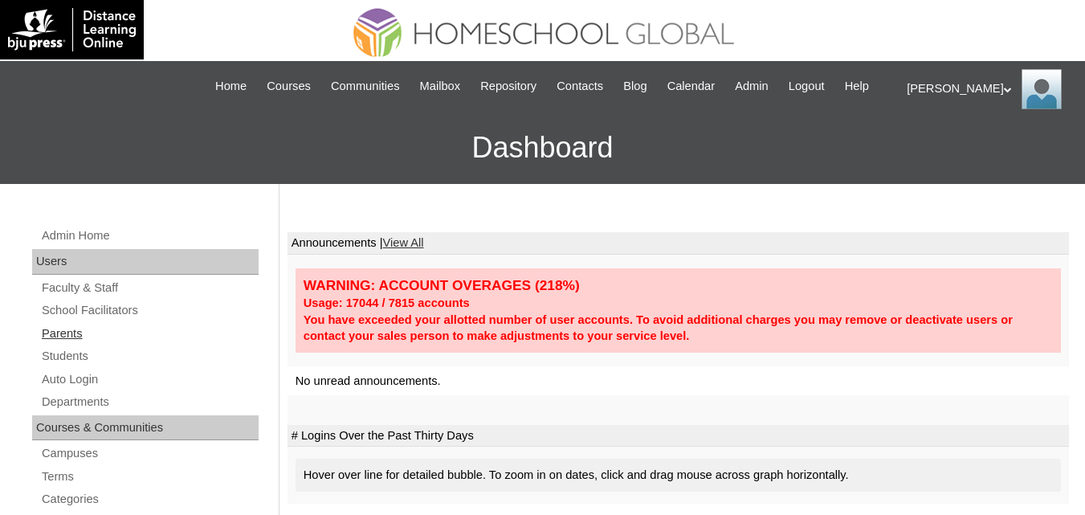
click at [54, 344] on link "Parents" at bounding box center [149, 334] width 218 height 20
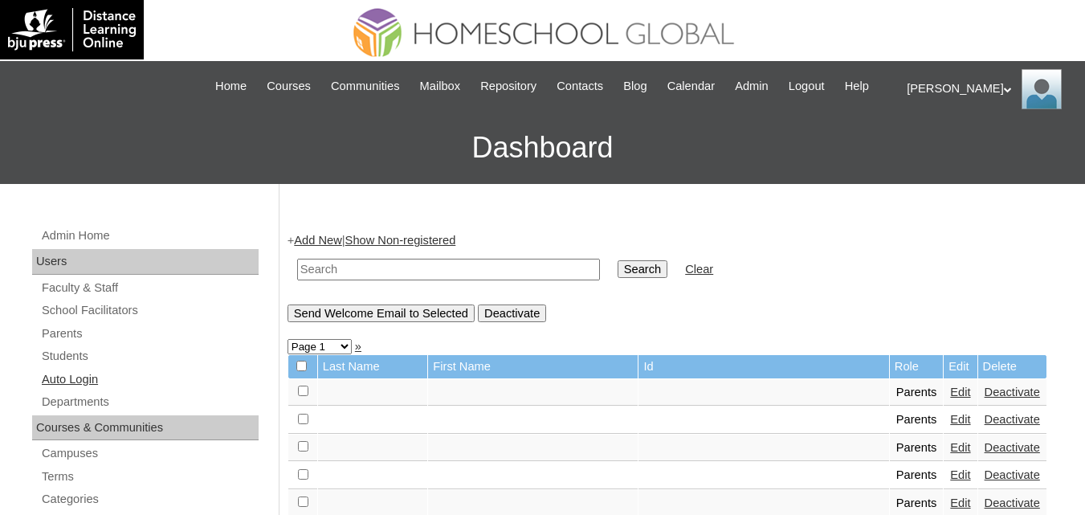
click at [67, 389] on link "Auto Login" at bounding box center [149, 379] width 218 height 20
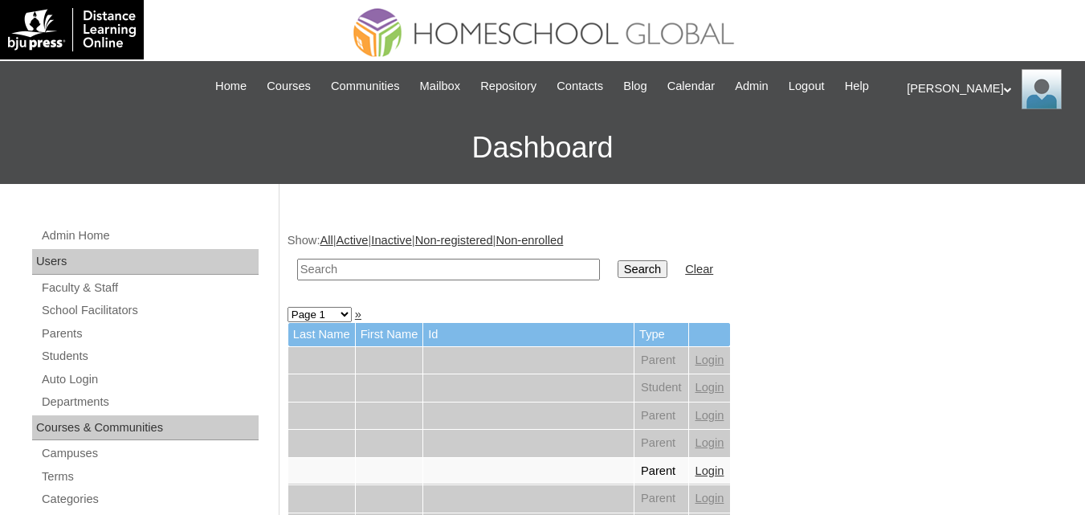
click at [409, 280] on input "text" at bounding box center [448, 269] width 303 height 22
paste input "MHP0144-TECHPH2024"
type input "MHP0144-TECHPH2024"
click at [617, 278] on input "Search" at bounding box center [642, 269] width 50 height 18
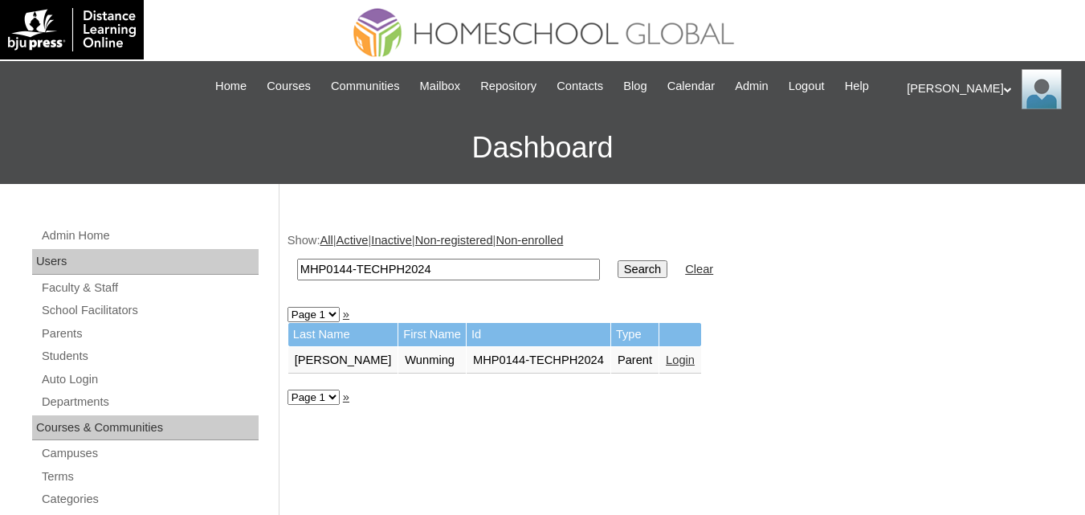
click at [666, 366] on link "Login" at bounding box center [680, 359] width 29 height 13
